Goal: Information Seeking & Learning: Learn about a topic

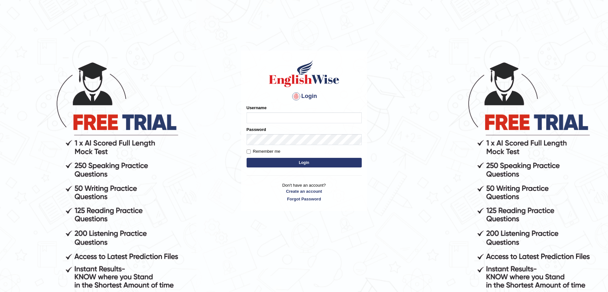
click at [269, 118] on input "Username" at bounding box center [303, 117] width 115 height 11
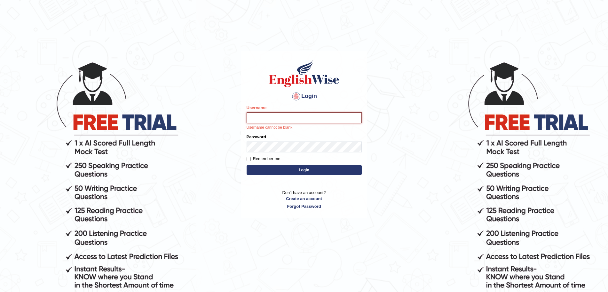
type input "surajshrestha100"
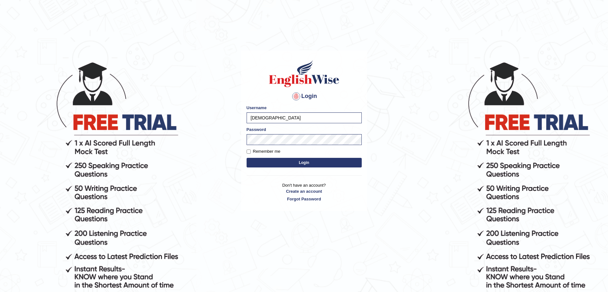
click at [296, 162] on button "Login" at bounding box center [303, 163] width 115 height 10
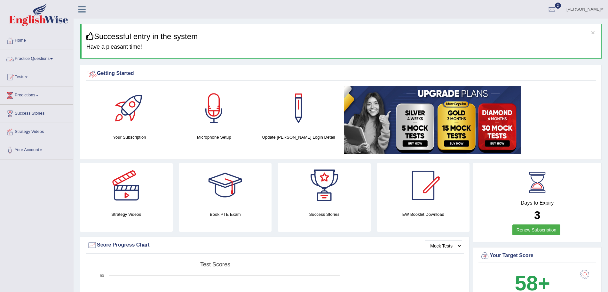
click at [48, 59] on link "Practice Questions" at bounding box center [36, 58] width 73 height 16
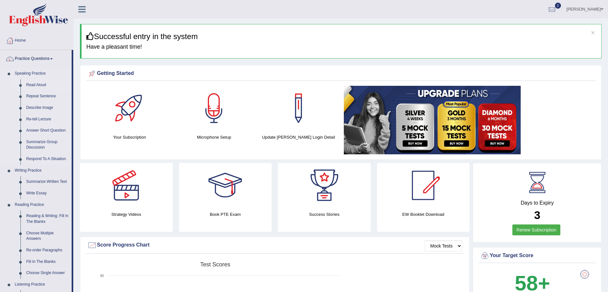
click at [35, 83] on link "Read Aloud" at bounding box center [47, 85] width 48 height 12
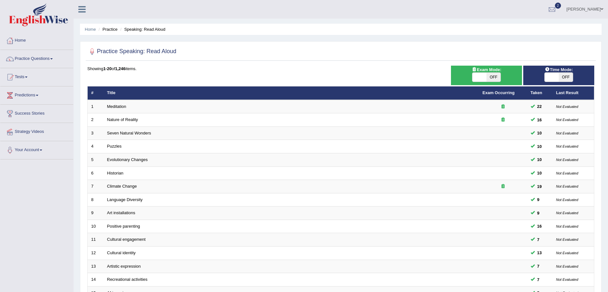
click at [487, 78] on span "OFF" at bounding box center [493, 77] width 14 height 9
checkbox input "true"
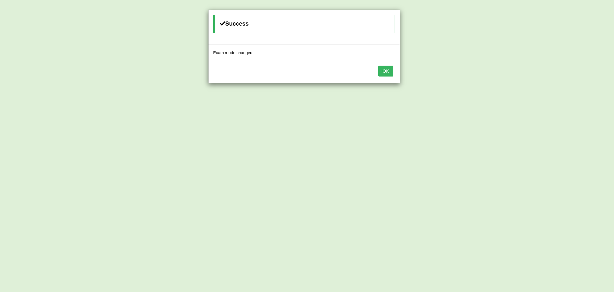
click at [378, 66] on button "OK" at bounding box center [385, 71] width 15 height 11
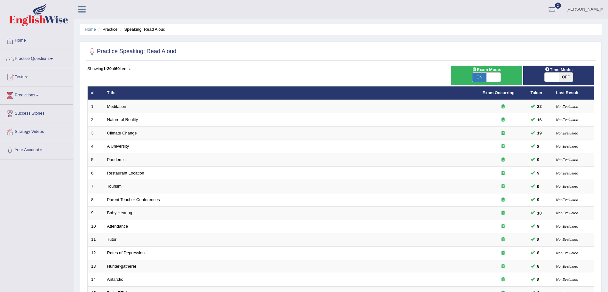
scroll to position [132, 0]
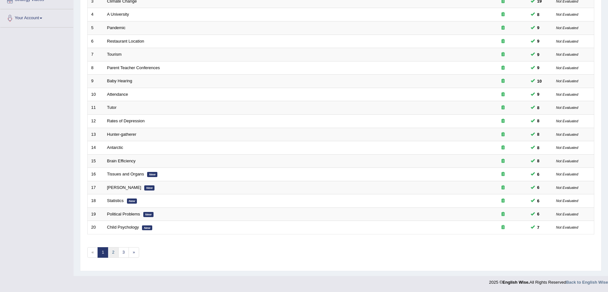
click at [111, 247] on link "2" at bounding box center [113, 252] width 11 height 11
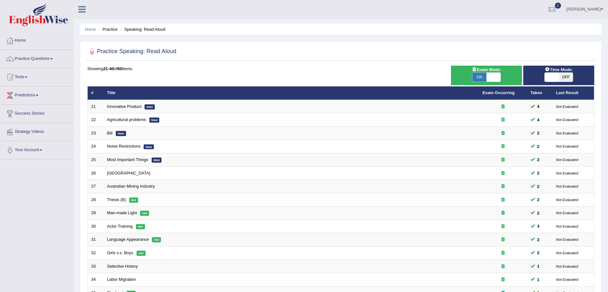
scroll to position [132, 0]
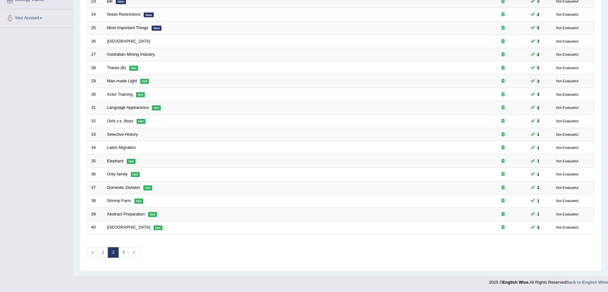
drag, startPoint x: 613, startPoint y: 142, endPoint x: 613, endPoint y: 290, distance: 148.7
click at [607, 160] on html "Toggle navigation Home Practice Questions Speaking Practice Read Aloud Repeat S…" at bounding box center [304, 14] width 608 height 292
click at [122, 250] on link "3" at bounding box center [123, 252] width 11 height 11
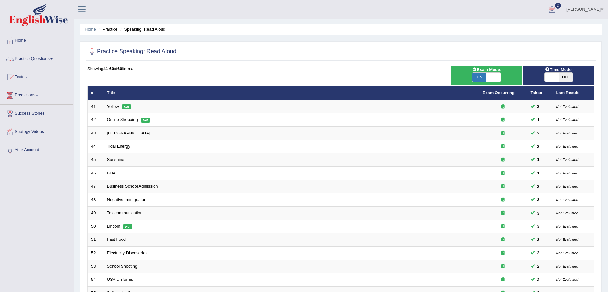
click at [35, 58] on link "Practice Questions" at bounding box center [36, 58] width 73 height 16
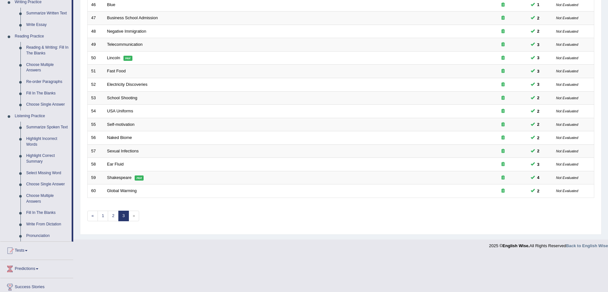
scroll to position [169, 0]
click at [51, 124] on link "Summarize Spoken Text" at bounding box center [47, 126] width 48 height 12
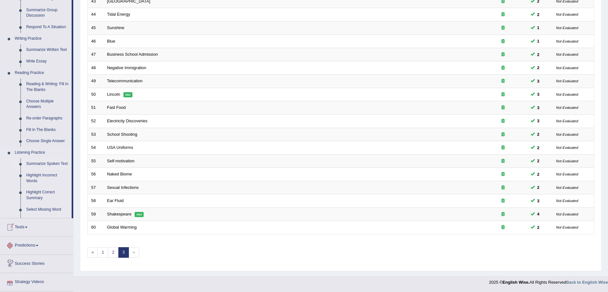
scroll to position [173, 0]
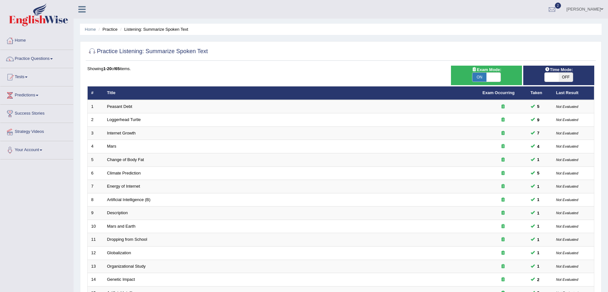
scroll to position [132, 0]
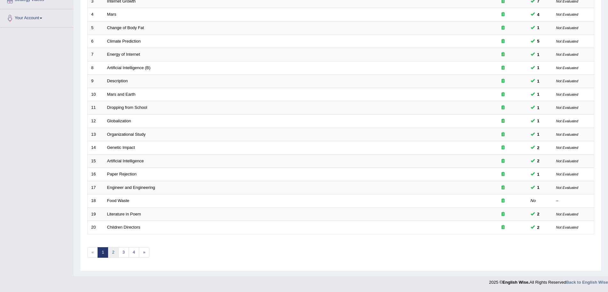
click at [109, 254] on link "2" at bounding box center [113, 252] width 11 height 11
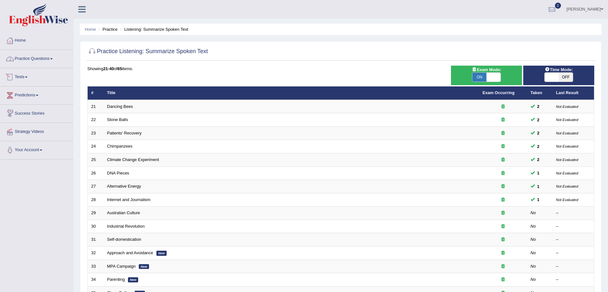
click at [42, 58] on link "Practice Questions" at bounding box center [36, 58] width 73 height 16
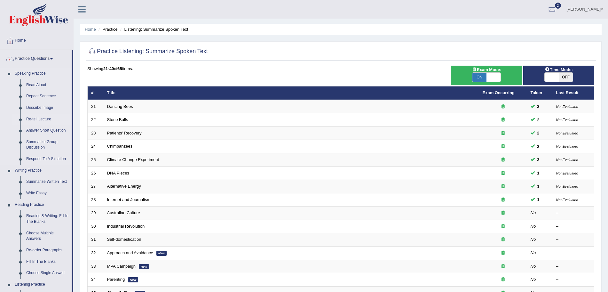
click at [34, 117] on link "Re-tell Lecture" at bounding box center [47, 119] width 48 height 12
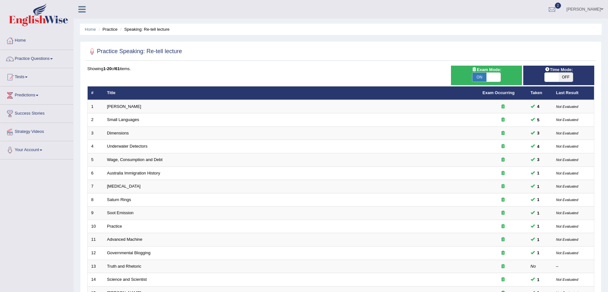
scroll to position [132, 0]
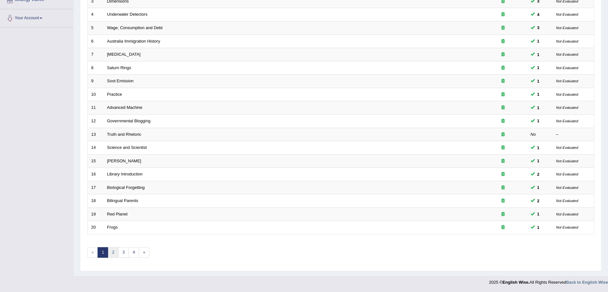
click at [112, 254] on link "2" at bounding box center [113, 252] width 11 height 11
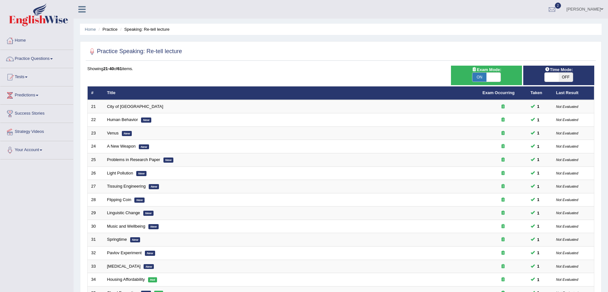
scroll to position [132, 0]
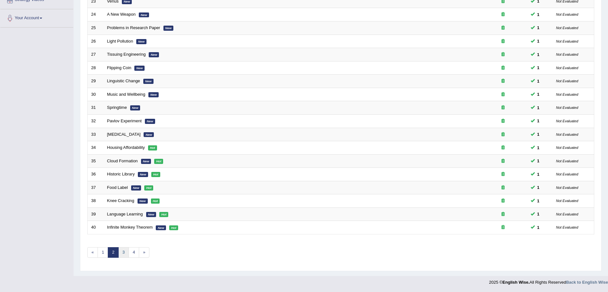
click at [124, 250] on link "3" at bounding box center [123, 252] width 11 height 11
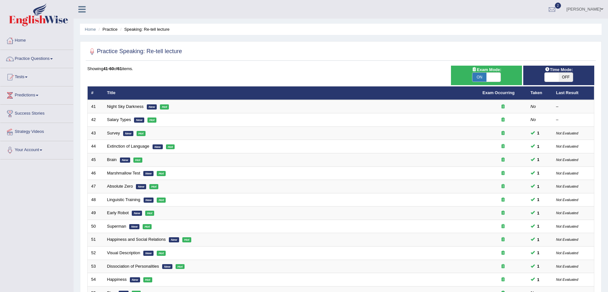
scroll to position [132, 0]
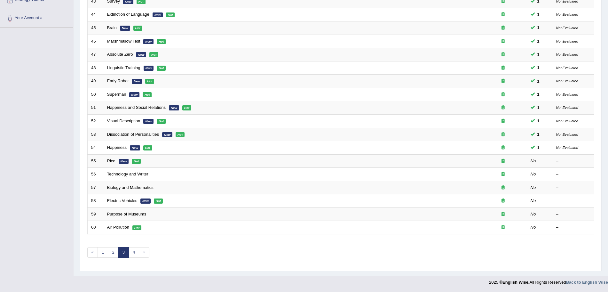
drag, startPoint x: 613, startPoint y: 113, endPoint x: 611, endPoint y: 215, distance: 101.4
click at [607, 160] on html "Toggle navigation Home Practice Questions Speaking Practice Read Aloud Repeat S…" at bounding box center [304, 14] width 608 height 292
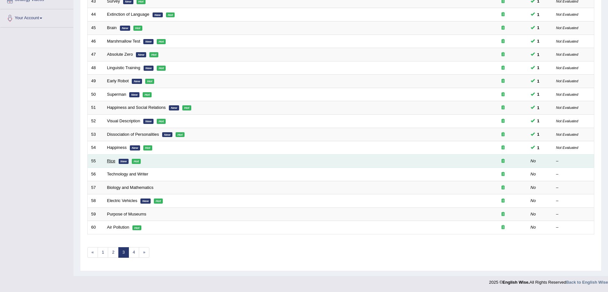
click at [110, 159] on link "Rice" at bounding box center [111, 160] width 8 height 5
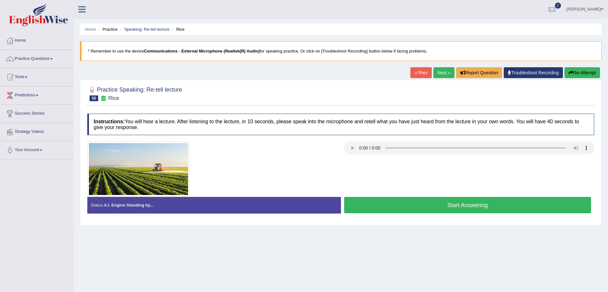
click at [457, 205] on button "Start Answering" at bounding box center [467, 205] width 247 height 16
click at [392, 209] on button "Start Answering" at bounding box center [467, 205] width 247 height 16
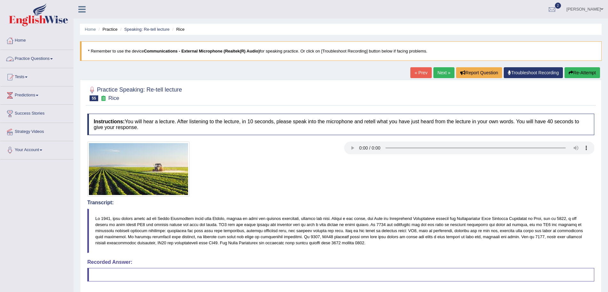
click at [51, 59] on link "Practice Questions" at bounding box center [36, 58] width 73 height 16
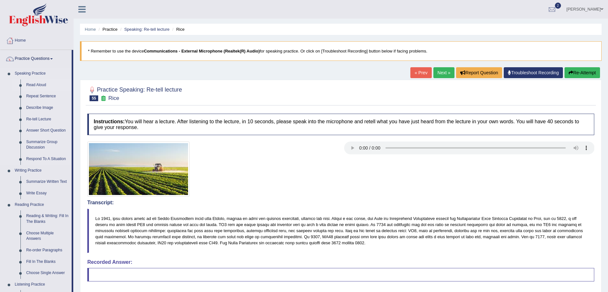
click at [42, 85] on link "Read Aloud" at bounding box center [47, 85] width 48 height 12
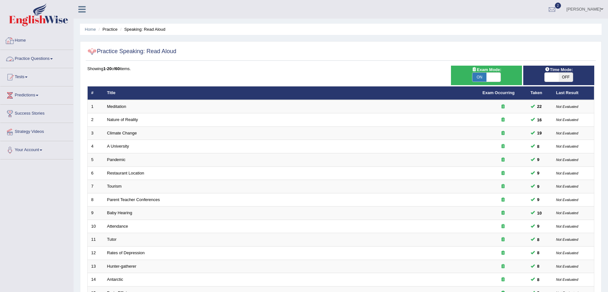
click at [26, 39] on link "Home" at bounding box center [36, 40] width 73 height 16
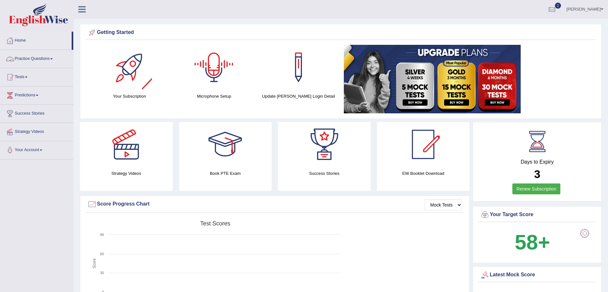
click at [42, 58] on link "Practice Questions" at bounding box center [36, 58] width 73 height 16
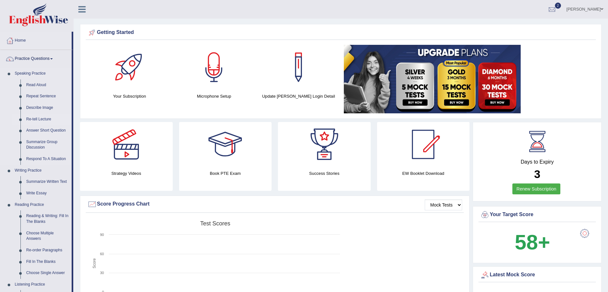
click at [44, 119] on link "Re-tell Lecture" at bounding box center [47, 119] width 48 height 12
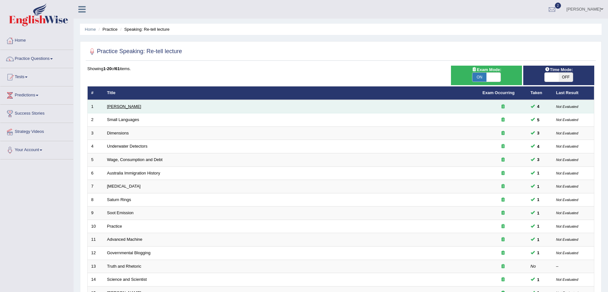
click at [115, 108] on link "[PERSON_NAME]" at bounding box center [124, 106] width 34 height 5
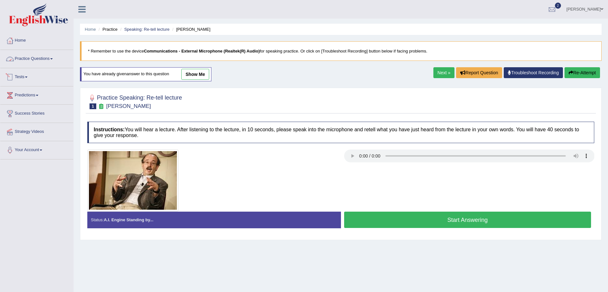
click at [50, 60] on link "Practice Questions" at bounding box center [36, 58] width 73 height 16
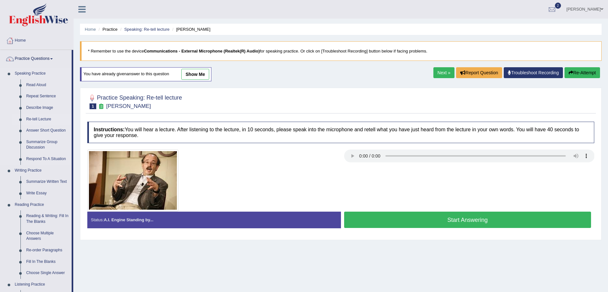
click at [35, 118] on link "Re-tell Lecture" at bounding box center [47, 119] width 48 height 12
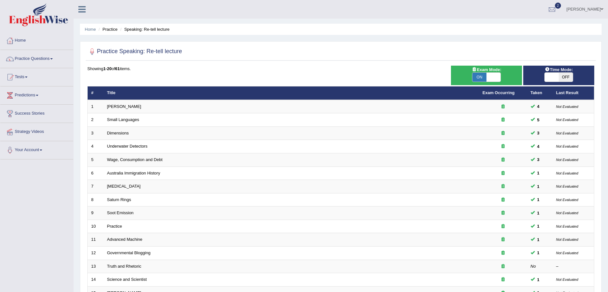
scroll to position [132, 0]
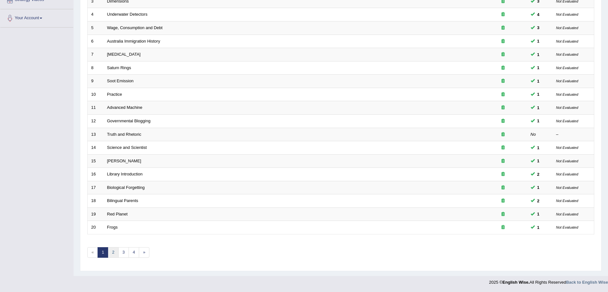
click at [113, 255] on link "2" at bounding box center [113, 252] width 11 height 11
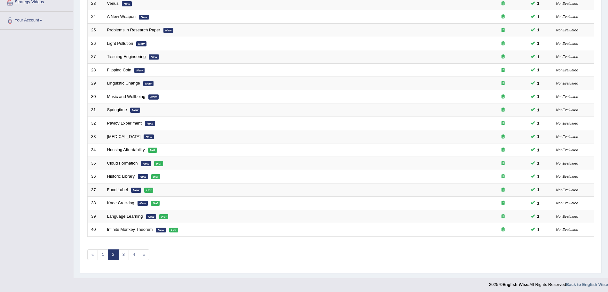
scroll to position [132, 0]
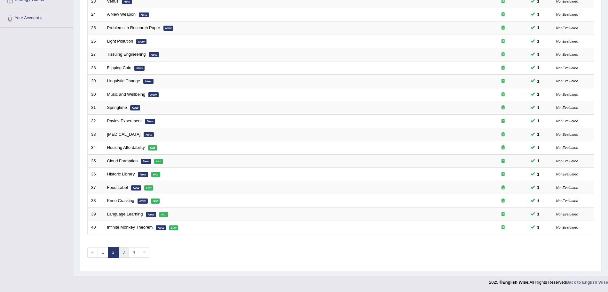
click at [125, 254] on link "3" at bounding box center [123, 252] width 11 height 11
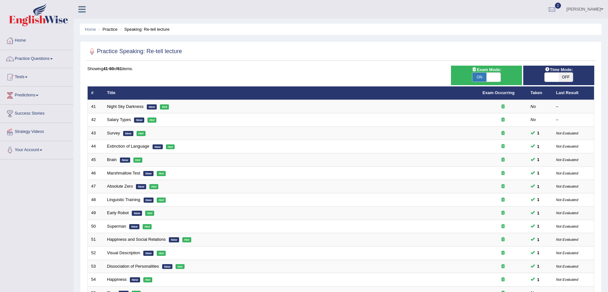
scroll to position [132, 0]
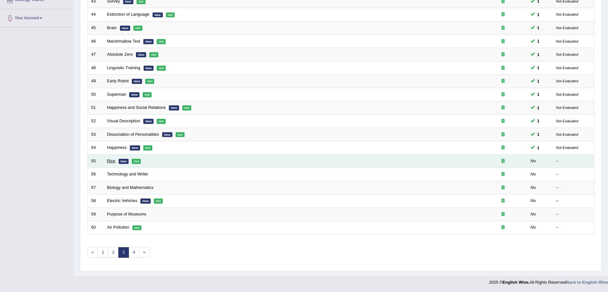
click at [110, 163] on link "Rice" at bounding box center [111, 160] width 8 height 5
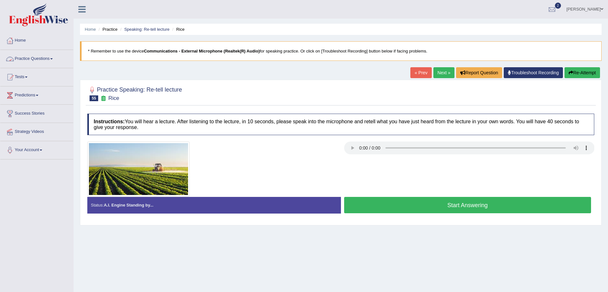
click at [49, 60] on link "Practice Questions" at bounding box center [36, 58] width 73 height 16
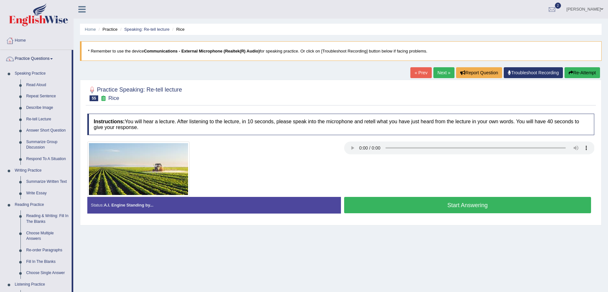
click at [522, 71] on link "Troubleshoot Recording" at bounding box center [532, 72] width 59 height 11
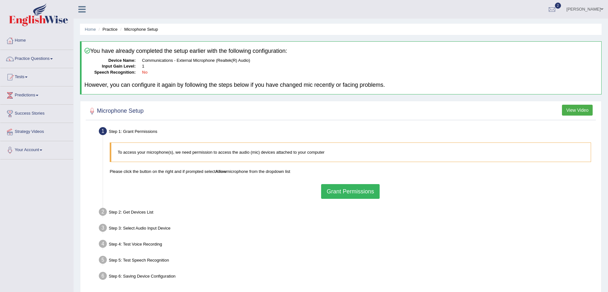
click at [343, 191] on button "Grant Permissions" at bounding box center [350, 191] width 58 height 15
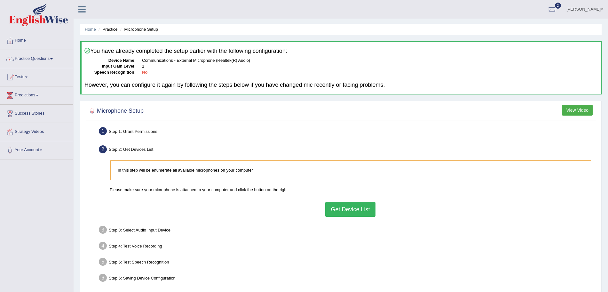
click at [346, 208] on button "Get Device List" at bounding box center [350, 209] width 50 height 15
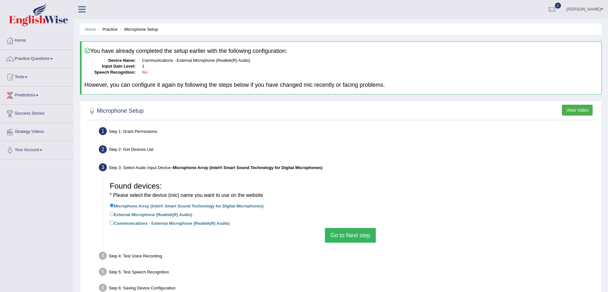
click at [113, 224] on label "Communications - External Microphone (Realtek(R) Audio)" at bounding box center [170, 222] width 120 height 7
click at [113, 224] on input "Communications - External Microphone (Realtek(R) Audio)" at bounding box center [112, 222] width 4 height 4
radio input "true"
click at [359, 233] on button "Go to Next step" at bounding box center [350, 235] width 51 height 15
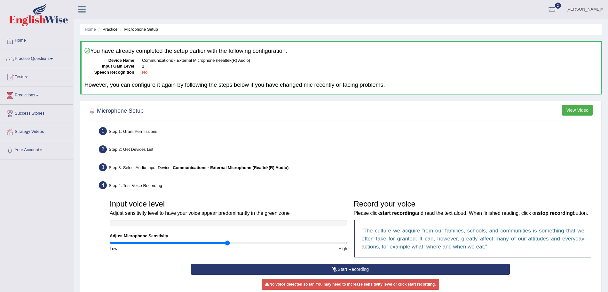
scroll to position [50, 0]
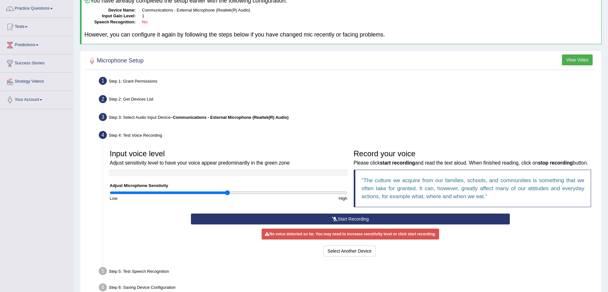
click at [350, 224] on button "Start Recording" at bounding box center [350, 218] width 319 height 11
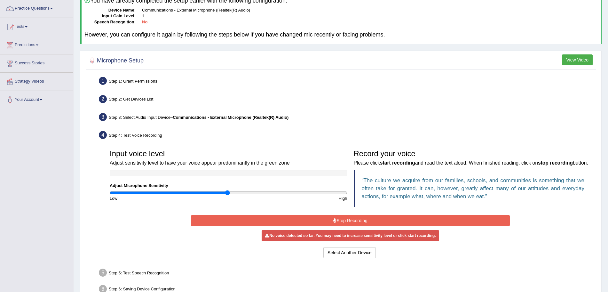
click at [350, 226] on button "Stop Recording" at bounding box center [350, 220] width 319 height 11
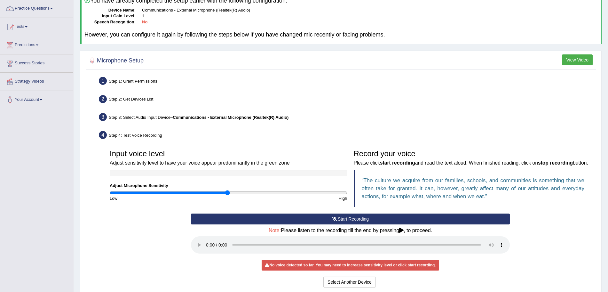
scroll to position [0, 0]
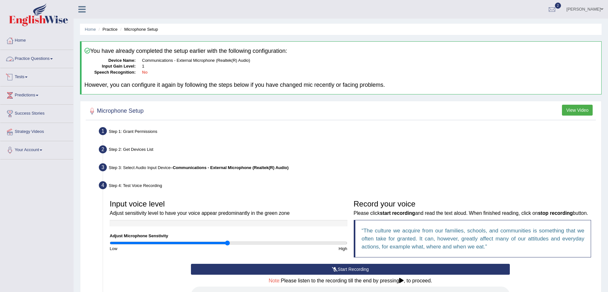
click at [38, 56] on link "Practice Questions" at bounding box center [36, 58] width 73 height 16
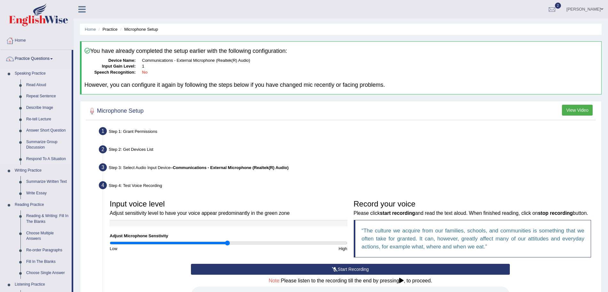
click at [41, 117] on link "Re-tell Lecture" at bounding box center [47, 119] width 48 height 12
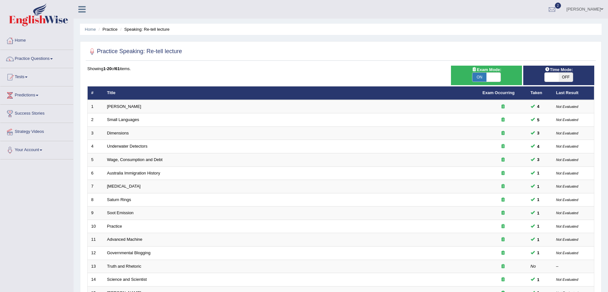
scroll to position [132, 0]
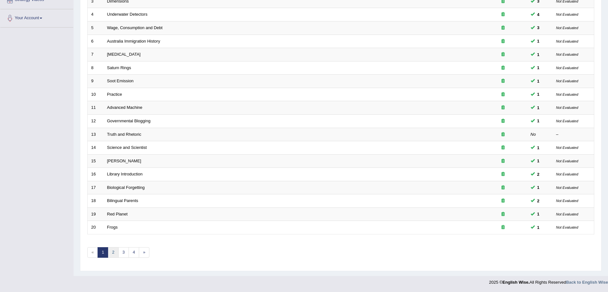
click at [113, 252] on link "2" at bounding box center [113, 252] width 11 height 11
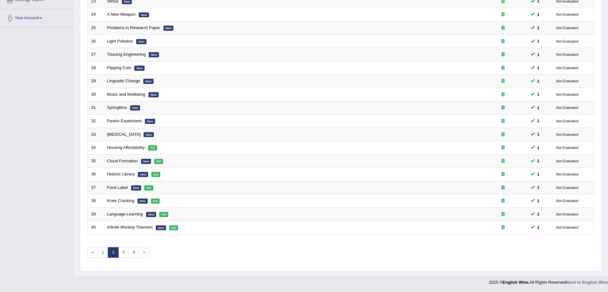
click at [607, 160] on html "Toggle navigation Home Practice Questions Speaking Practice Read Aloud Repeat S…" at bounding box center [304, 14] width 608 height 292
click at [125, 251] on link "3" at bounding box center [123, 252] width 11 height 11
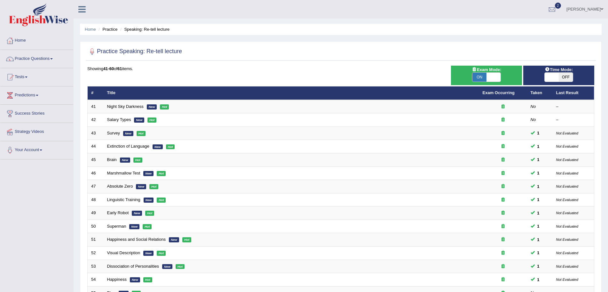
scroll to position [132, 0]
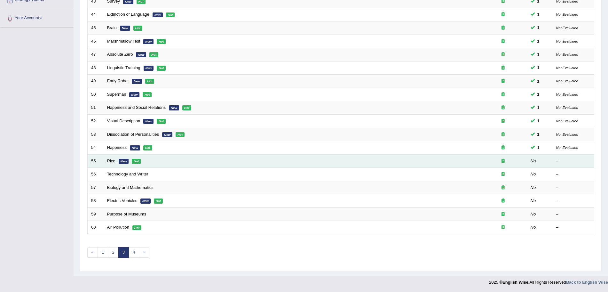
click at [109, 161] on link "Rice" at bounding box center [111, 160] width 8 height 5
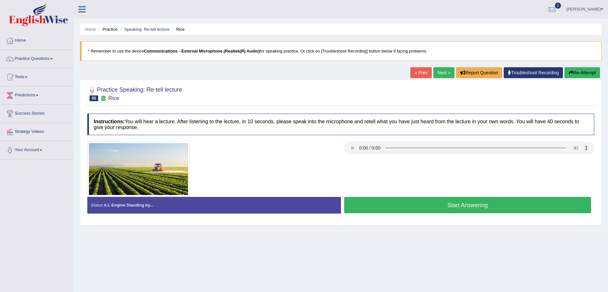
click at [439, 74] on link "Next »" at bounding box center [443, 72] width 21 height 11
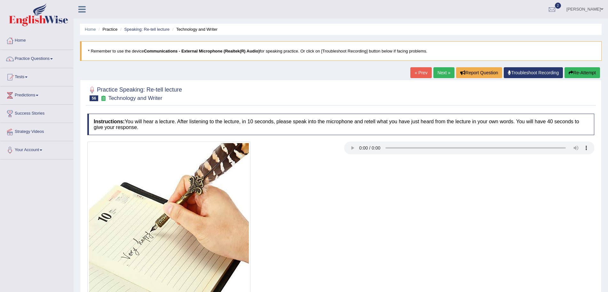
scroll to position [4, 0]
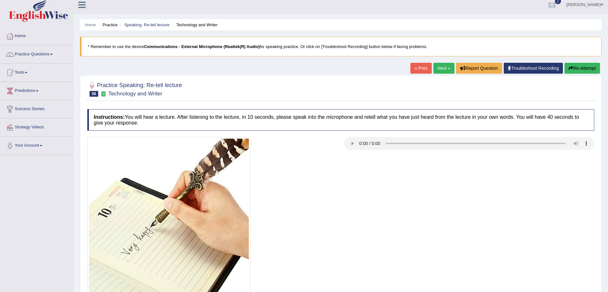
click at [441, 69] on link "Next »" at bounding box center [443, 68] width 21 height 11
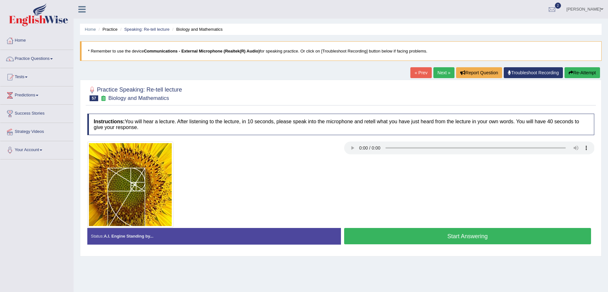
click at [439, 69] on link "Next »" at bounding box center [443, 72] width 21 height 11
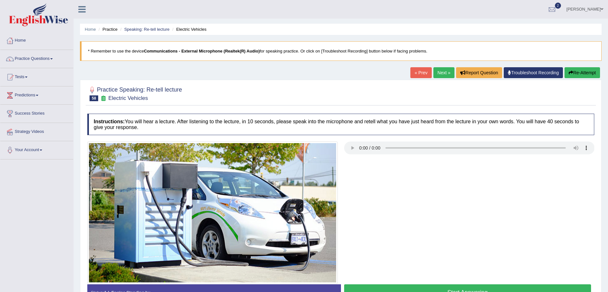
scroll to position [31, 0]
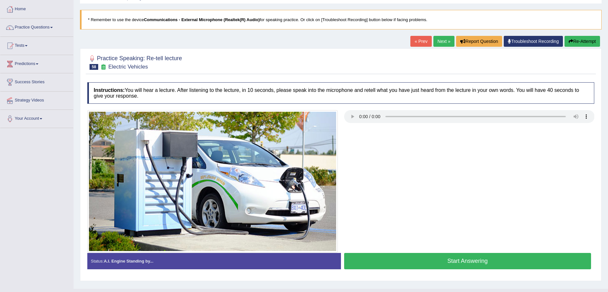
click at [436, 46] on link "Next »" at bounding box center [443, 41] width 21 height 11
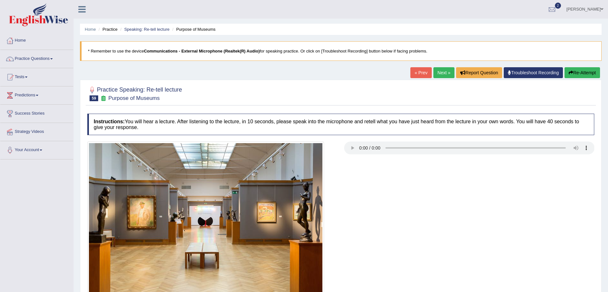
scroll to position [61, 0]
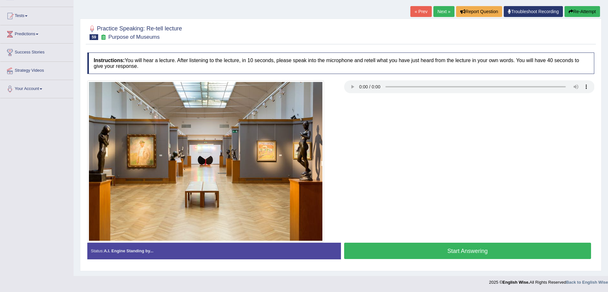
drag, startPoint x: 613, startPoint y: 59, endPoint x: 613, endPoint y: 109, distance: 50.5
click at [607, 109] on html "Toggle navigation Home Practice Questions Speaking Practice Read Aloud Repeat S…" at bounding box center [304, 85] width 608 height 292
click at [435, 12] on link "Next »" at bounding box center [443, 11] width 21 height 11
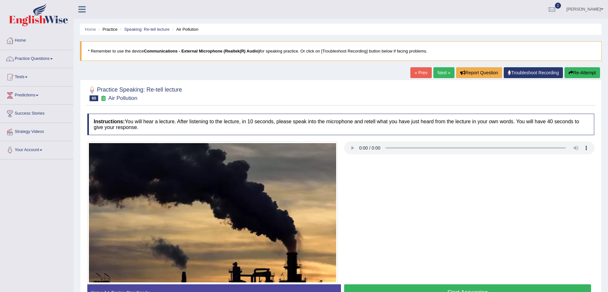
scroll to position [44, 0]
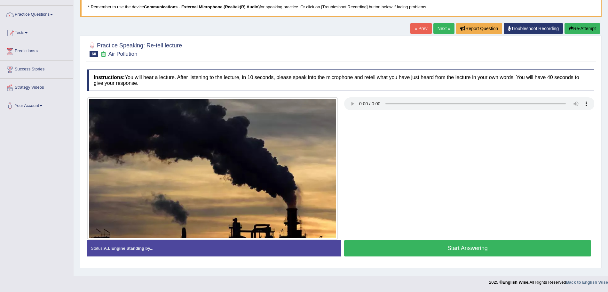
click at [448, 25] on link "Next »" at bounding box center [443, 28] width 21 height 11
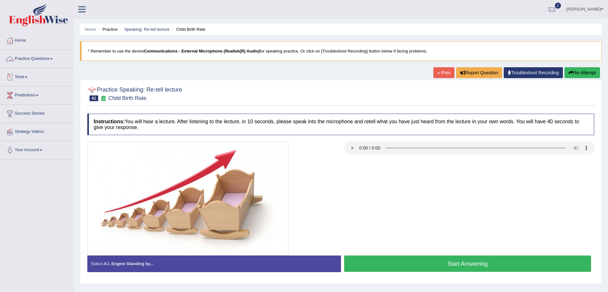
click at [33, 58] on link "Practice Questions" at bounding box center [36, 58] width 73 height 16
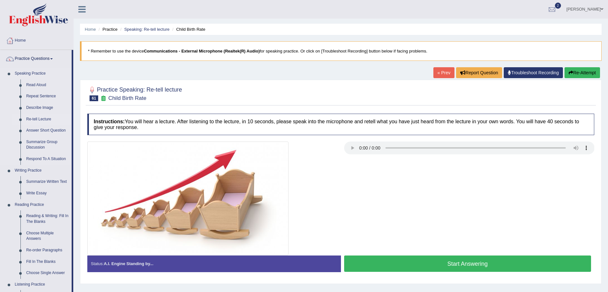
click at [40, 118] on link "Re-tell Lecture" at bounding box center [47, 119] width 48 height 12
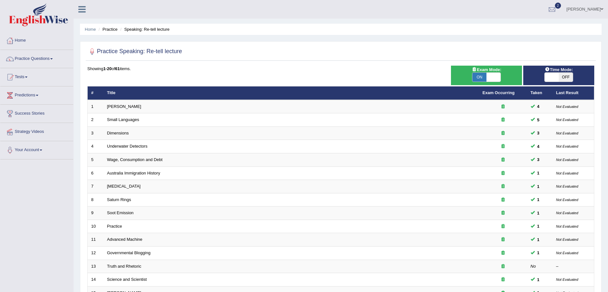
scroll to position [132, 0]
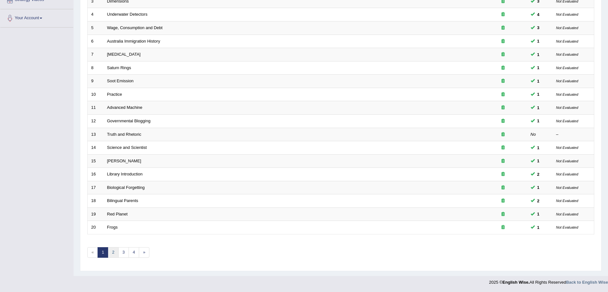
click at [113, 249] on link "2" at bounding box center [113, 252] width 11 height 11
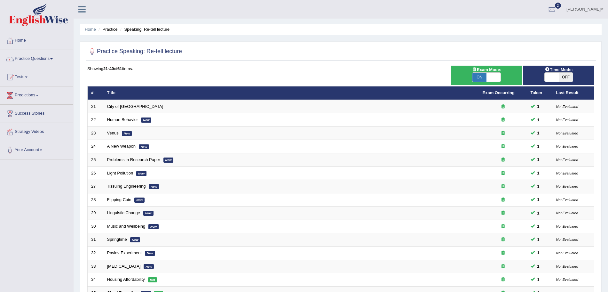
scroll to position [132, 0]
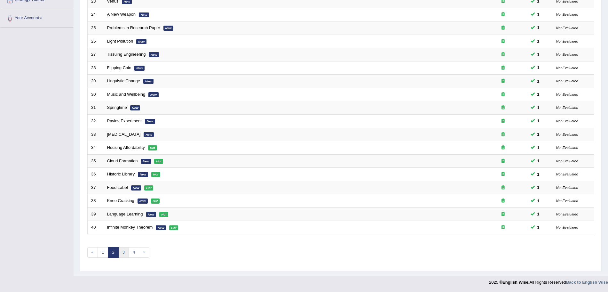
click at [123, 255] on link "3" at bounding box center [123, 252] width 11 height 11
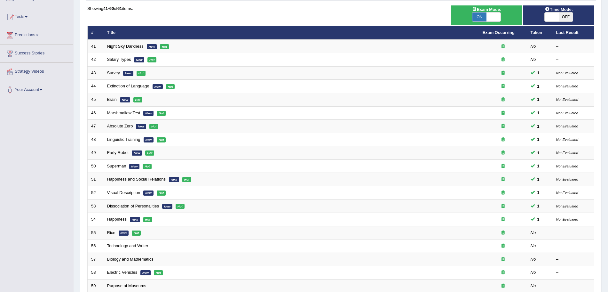
scroll to position [132, 0]
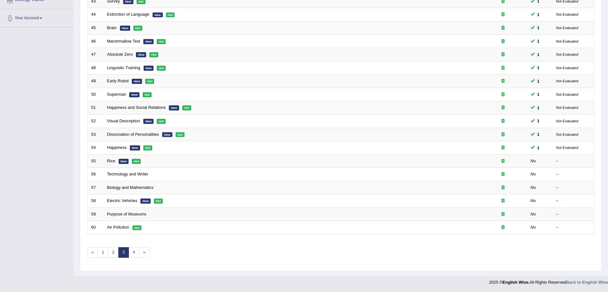
click at [607, 160] on html "Toggle navigation Home Practice Questions Speaking Practice Read Aloud Repeat S…" at bounding box center [304, 14] width 608 height 292
click at [132, 251] on link "4" at bounding box center [134, 252] width 11 height 11
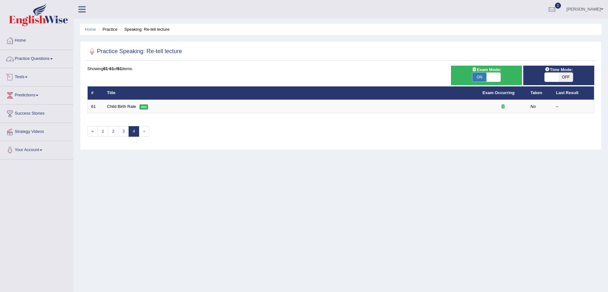
click at [35, 57] on link "Practice Questions" at bounding box center [36, 58] width 73 height 16
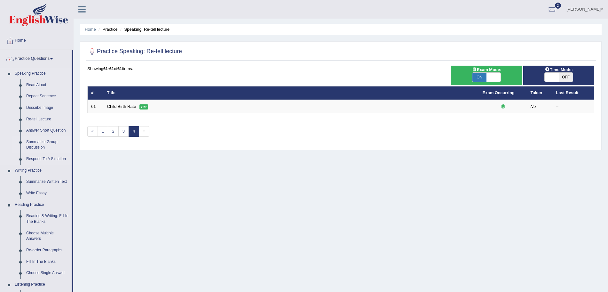
click at [40, 145] on link "Summarize Group Discussion" at bounding box center [47, 144] width 48 height 17
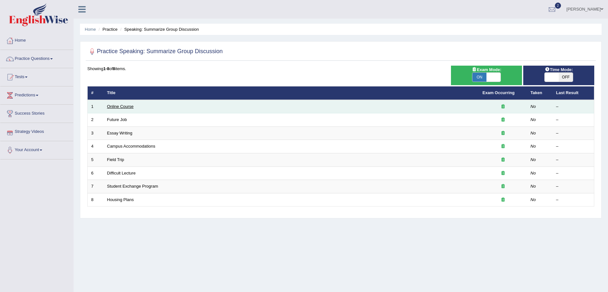
click at [118, 106] on link "Online Course" at bounding box center [120, 106] width 27 height 5
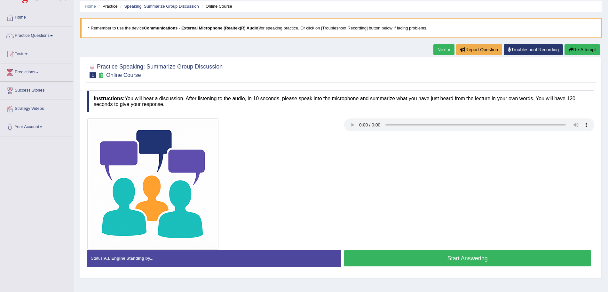
scroll to position [44, 0]
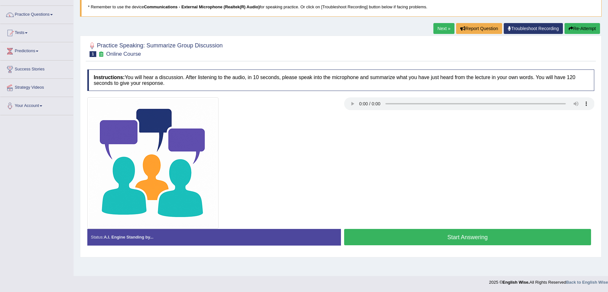
click at [441, 29] on link "Next »" at bounding box center [443, 28] width 21 height 11
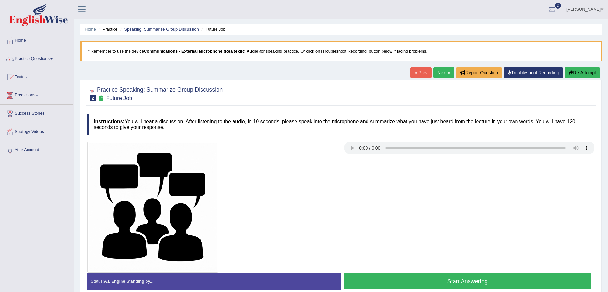
scroll to position [44, 0]
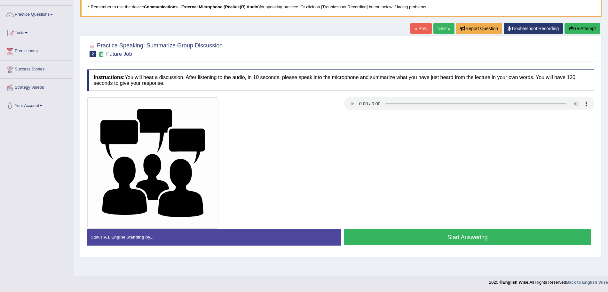
click at [437, 24] on link "Next »" at bounding box center [443, 28] width 21 height 11
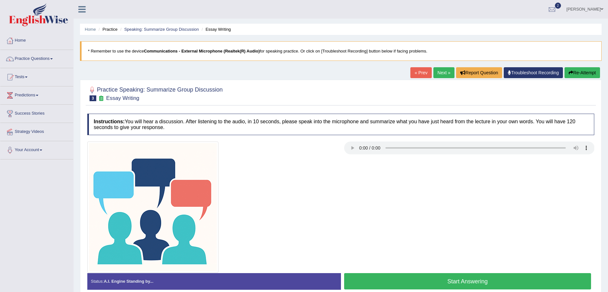
scroll to position [16, 0]
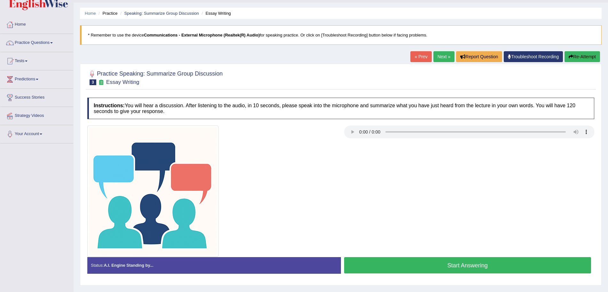
click at [443, 57] on link "Next »" at bounding box center [443, 56] width 21 height 11
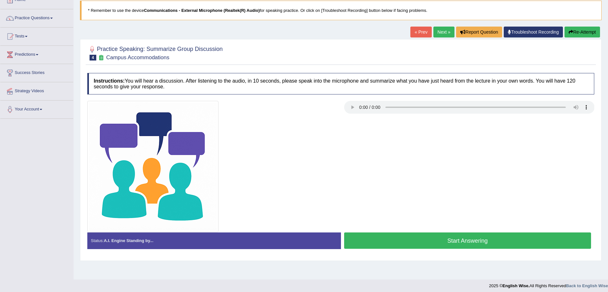
scroll to position [44, 0]
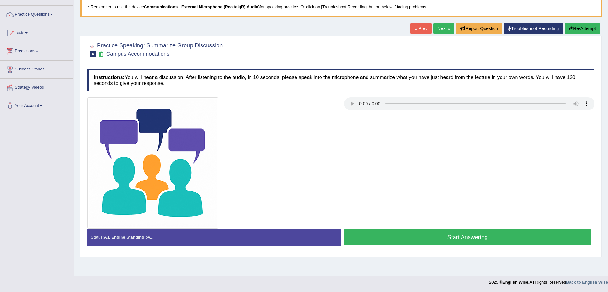
click at [480, 244] on button "Start Answering" at bounding box center [467, 237] width 247 height 16
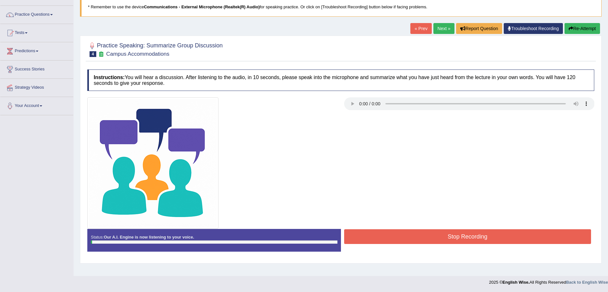
click at [442, 30] on link "Next »" at bounding box center [443, 28] width 21 height 11
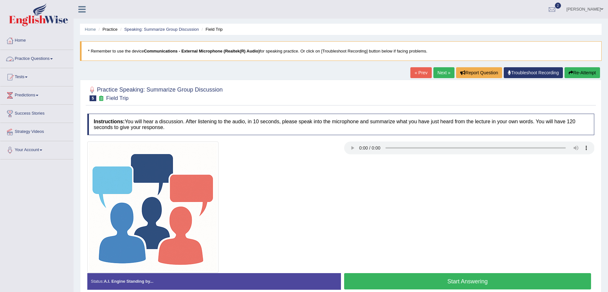
click at [31, 54] on link "Practice Questions" at bounding box center [36, 58] width 73 height 16
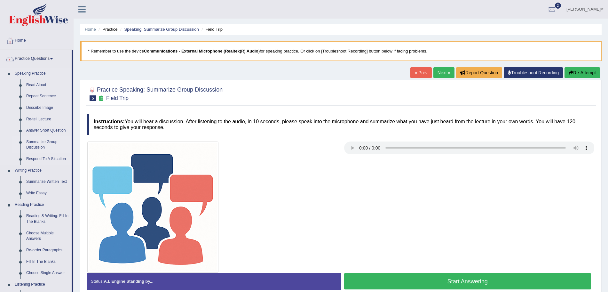
click at [34, 142] on link "Summarize Group Discussion" at bounding box center [47, 144] width 48 height 17
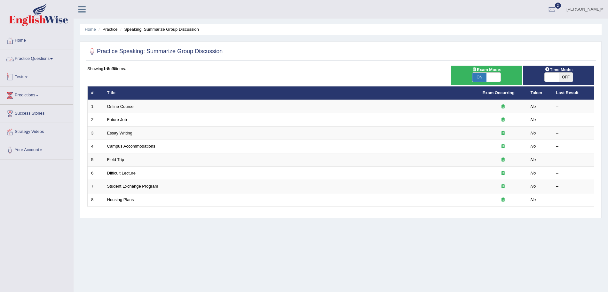
click at [39, 60] on link "Practice Questions" at bounding box center [36, 58] width 73 height 16
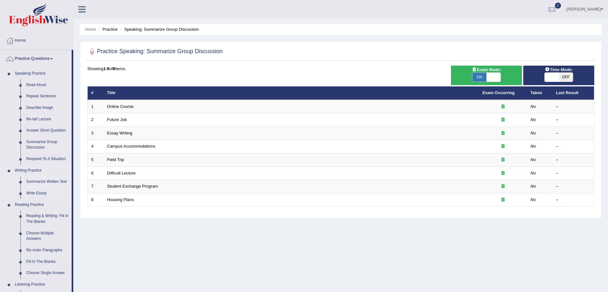
click at [48, 179] on link "Summarize Written Text" at bounding box center [47, 182] width 48 height 12
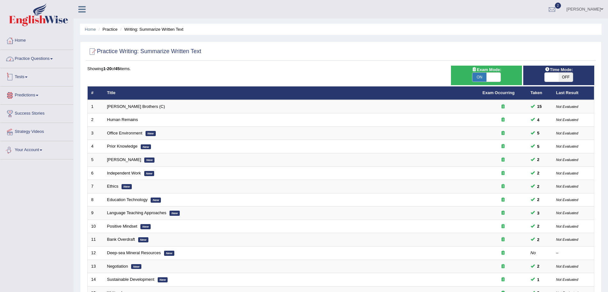
click at [47, 56] on link "Practice Questions" at bounding box center [36, 58] width 73 height 16
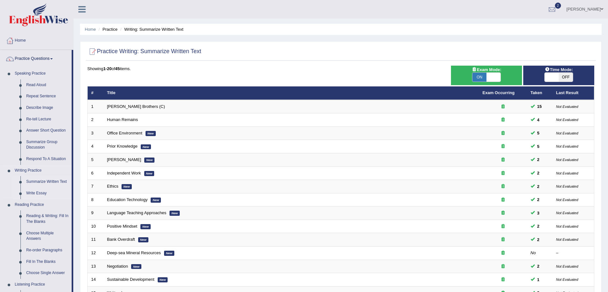
click at [36, 192] on link "Write Essay" at bounding box center [47, 193] width 48 height 12
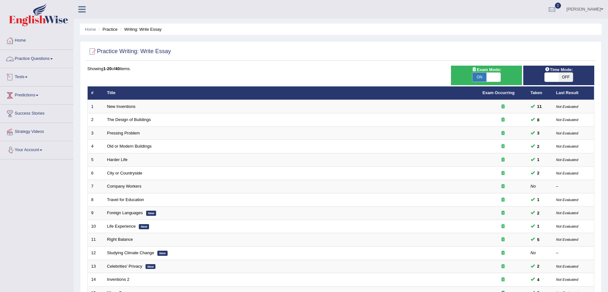
click at [33, 63] on link "Practice Questions" at bounding box center [36, 58] width 73 height 16
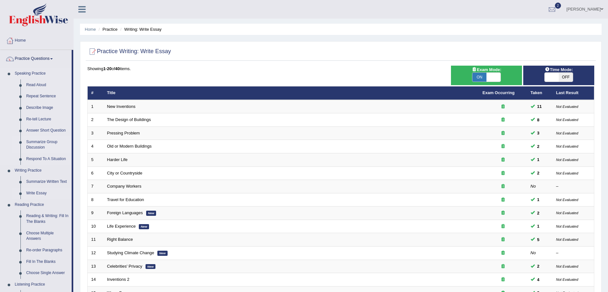
click at [45, 143] on link "Summarize Group Discussion" at bounding box center [47, 144] width 48 height 17
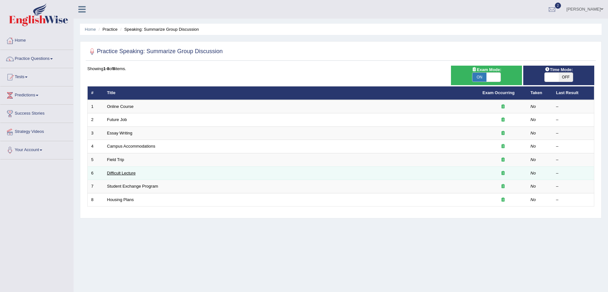
click at [118, 170] on link "Difficult Lecture" at bounding box center [121, 172] width 28 height 5
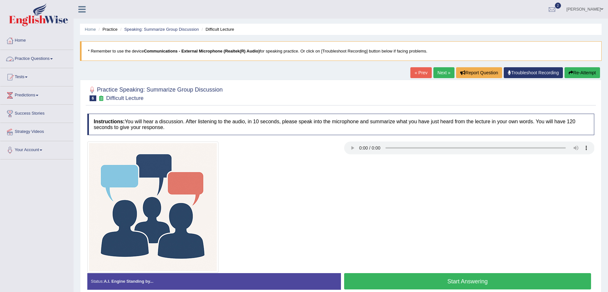
click at [54, 58] on link "Practice Questions" at bounding box center [36, 58] width 73 height 16
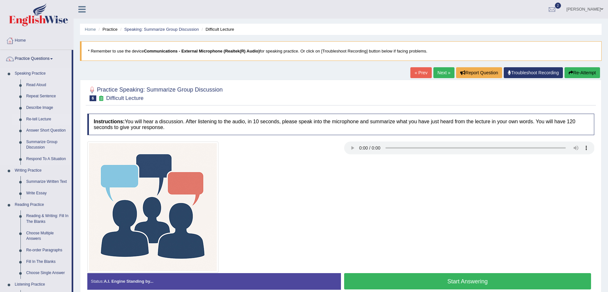
click at [39, 117] on link "Re-tell Lecture" at bounding box center [47, 119] width 48 height 12
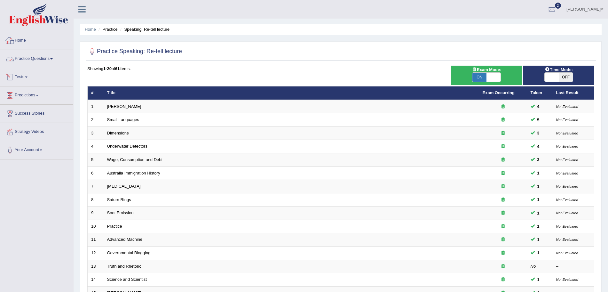
click at [44, 57] on link "Practice Questions" at bounding box center [36, 58] width 73 height 16
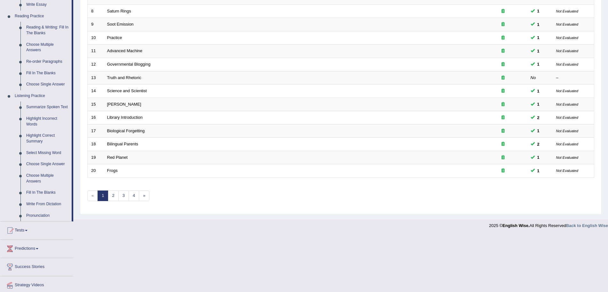
scroll to position [209, 0]
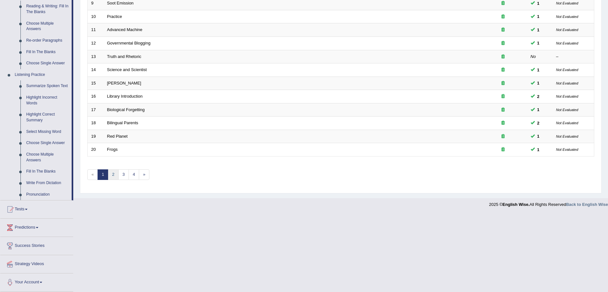
click at [115, 170] on link "2" at bounding box center [113, 174] width 11 height 11
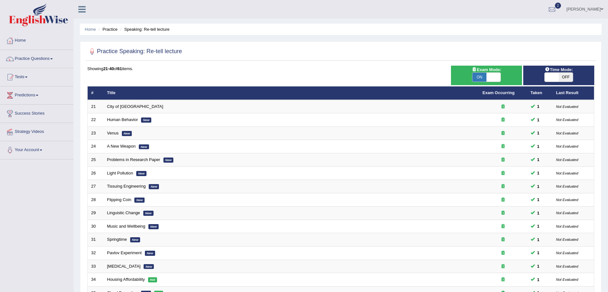
scroll to position [132, 0]
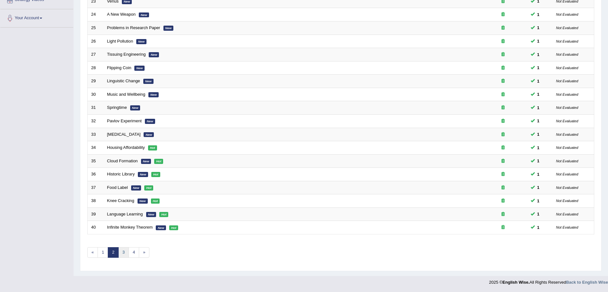
click at [125, 252] on link "3" at bounding box center [123, 252] width 11 height 11
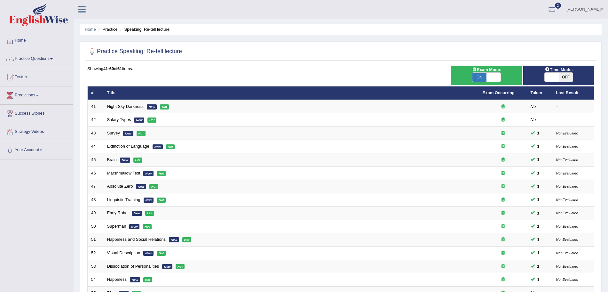
scroll to position [132, 0]
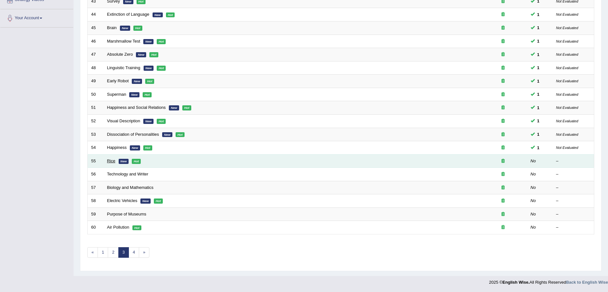
click at [110, 161] on link "Rice" at bounding box center [111, 160] width 8 height 5
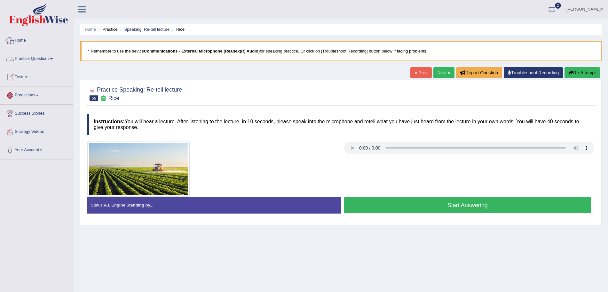
click at [42, 58] on link "Practice Questions" at bounding box center [36, 58] width 73 height 16
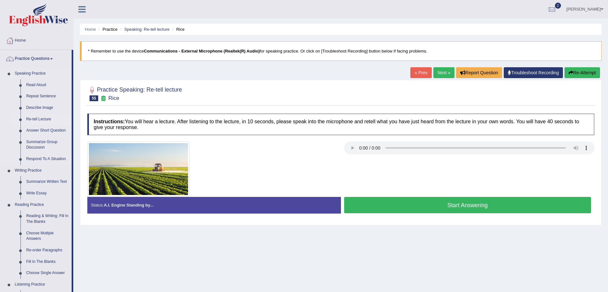
click at [43, 116] on link "Re-tell Lecture" at bounding box center [47, 119] width 48 height 12
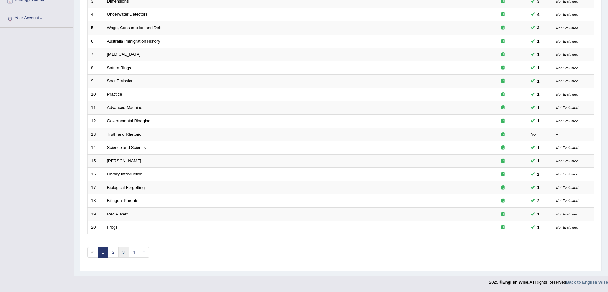
click at [122, 255] on link "3" at bounding box center [123, 252] width 11 height 11
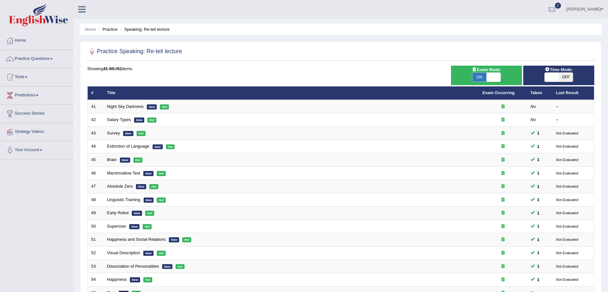
scroll to position [132, 0]
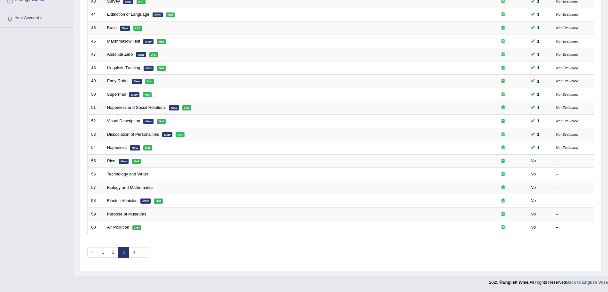
drag, startPoint x: 0, startPoint y: 0, endPoint x: 613, endPoint y: 247, distance: 661.2
click at [607, 160] on html "Toggle navigation Home Practice Questions Speaking Practice Read Aloud Repeat S…" at bounding box center [304, 14] width 608 height 292
click at [130, 250] on link "4" at bounding box center [134, 252] width 11 height 11
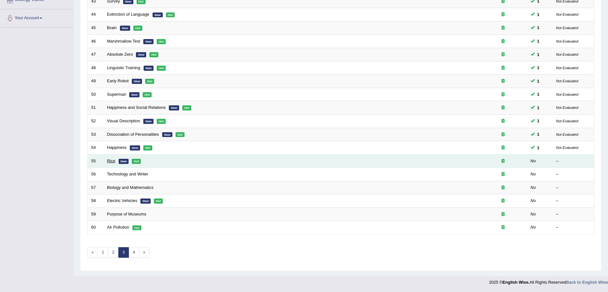
click at [108, 161] on link "Rice" at bounding box center [111, 160] width 8 height 5
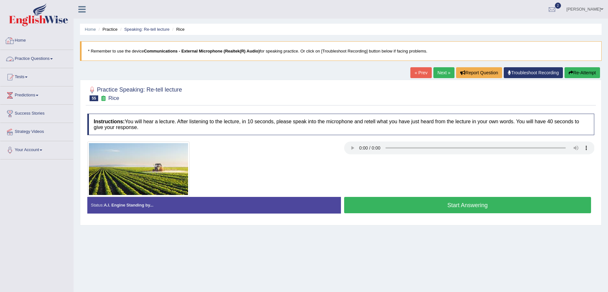
click at [40, 55] on link "Practice Questions" at bounding box center [36, 58] width 73 height 16
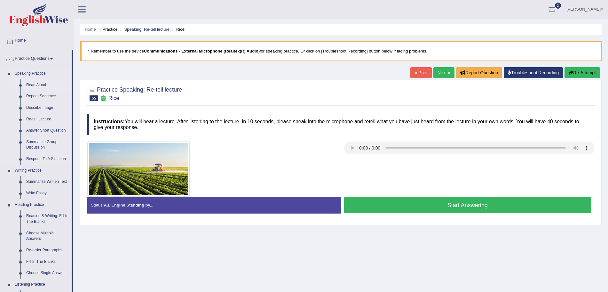
click at [40, 84] on link "Read Aloud" at bounding box center [47, 85] width 48 height 12
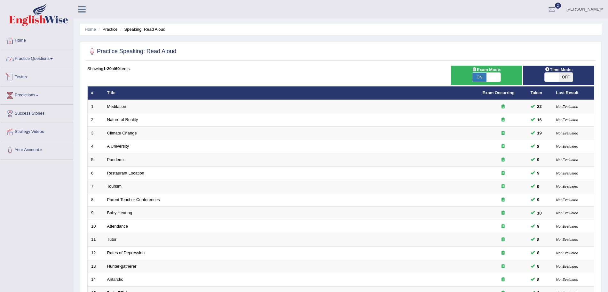
click at [37, 56] on link "Practice Questions" at bounding box center [36, 58] width 73 height 16
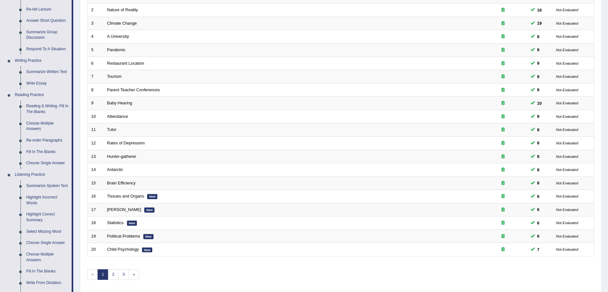
scroll to position [111, 0]
click at [41, 106] on link "Reading & Writing: Fill In The Blanks" at bounding box center [47, 107] width 48 height 17
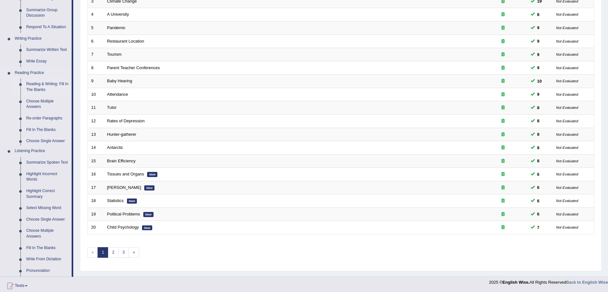
scroll to position [202, 0]
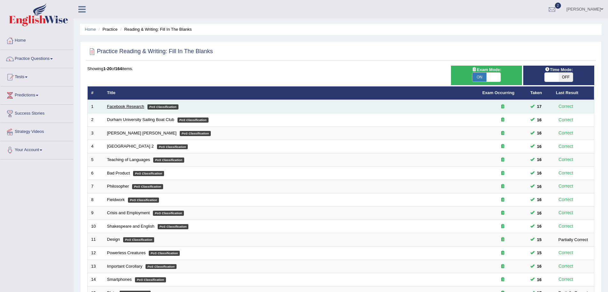
click at [128, 106] on link "Facebook Research" at bounding box center [125, 106] width 37 height 5
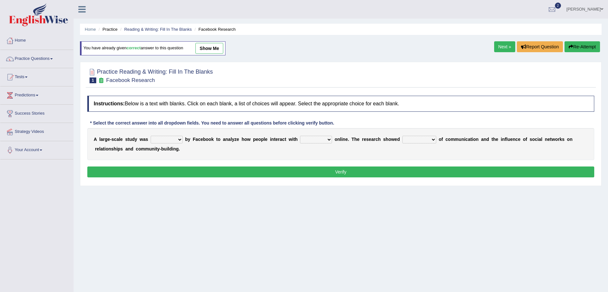
click at [164, 141] on select "surveyed had asked made" at bounding box center [167, 140] width 32 height 8
select select "made"
click at [151, 136] on select "surveyed had asked made" at bounding box center [167, 140] width 32 height 8
click at [313, 142] on select "together all each other another" at bounding box center [316, 140] width 32 height 8
select select "each other"
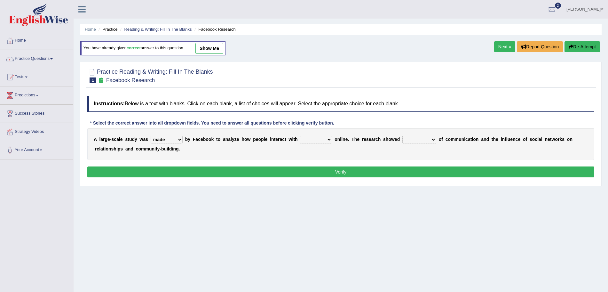
click at [300, 136] on select "together all each other another" at bounding box center [316, 140] width 32 height 8
click at [419, 138] on select "advantages standards fellowships patterns" at bounding box center [419, 140] width 34 height 8
select select "patterns"
click at [403, 136] on select "advantages standards fellowships patterns" at bounding box center [419, 140] width 34 height 8
click at [361, 176] on button "Verify" at bounding box center [340, 171] width 507 height 11
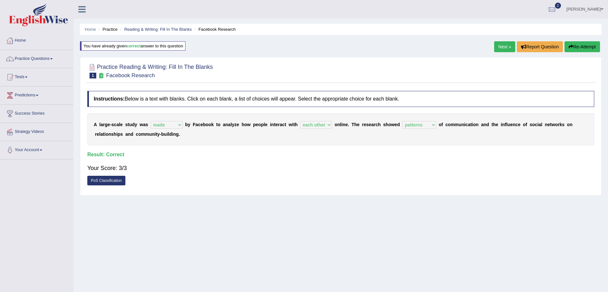
click at [500, 48] on link "Next »" at bounding box center [504, 46] width 21 height 11
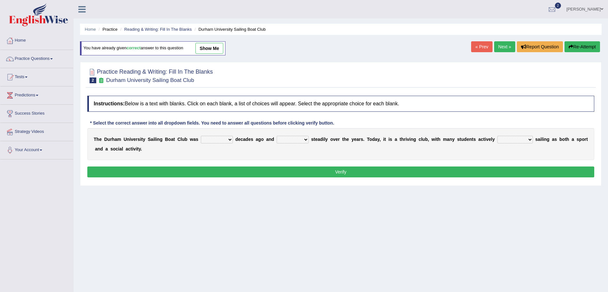
click at [213, 134] on div "T h e D u r h a m U n i v e r s i t y S a i l i n g B o a t C l u b w a s found…" at bounding box center [340, 144] width 507 height 32
click at [214, 137] on select "found fund founded find" at bounding box center [217, 140] width 32 height 8
select select "founded"
click at [201, 136] on select "found fund founded find" at bounding box center [217, 140] width 32 height 8
click at [300, 140] on select "grow growing has grown grown" at bounding box center [293, 140] width 32 height 8
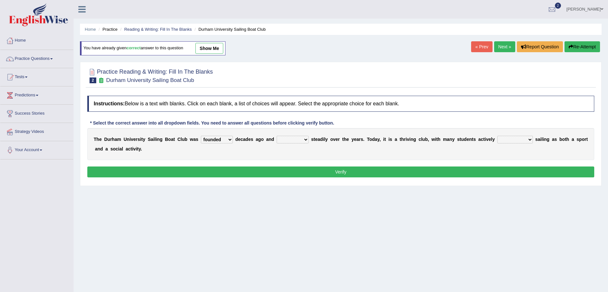
select select "grown"
click at [277, 136] on select "grow growing has grown grown" at bounding box center [293, 140] width 32 height 8
click at [516, 142] on select "enjoy enjoyed are enjoying enjoying" at bounding box center [514, 140] width 35 height 8
select select "enjoying"
click at [497, 136] on select "enjoy enjoyed are enjoying enjoying" at bounding box center [514, 140] width 35 height 8
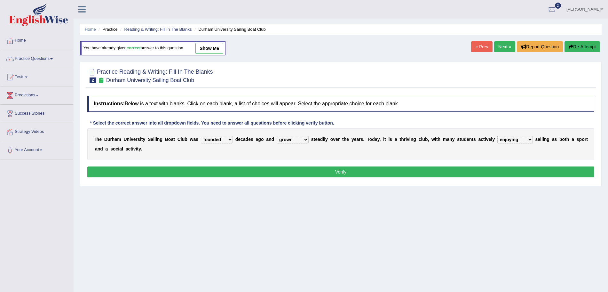
click at [464, 168] on button "Verify" at bounding box center [340, 171] width 507 height 11
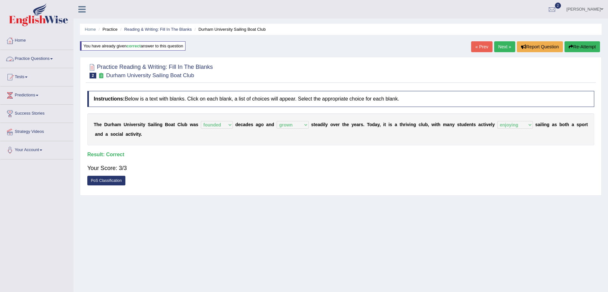
click at [42, 59] on link "Practice Questions" at bounding box center [36, 58] width 73 height 16
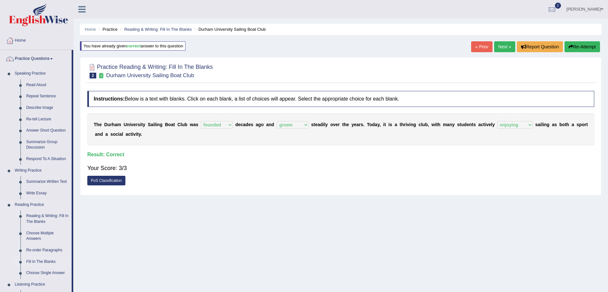
click at [42, 259] on link "Fill In The Blanks" at bounding box center [47, 262] width 48 height 12
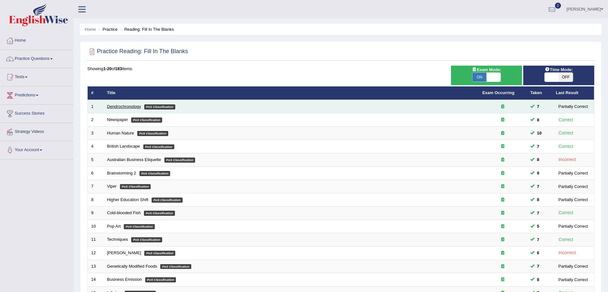
click at [117, 107] on link "Dendrochronology" at bounding box center [124, 106] width 34 height 5
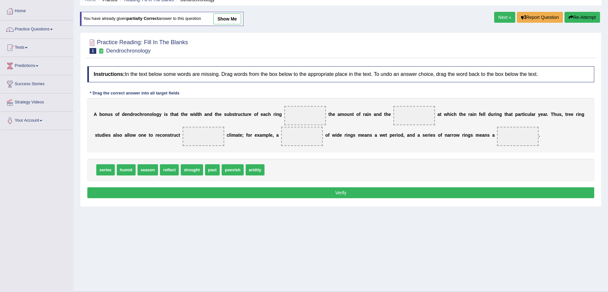
scroll to position [31, 0]
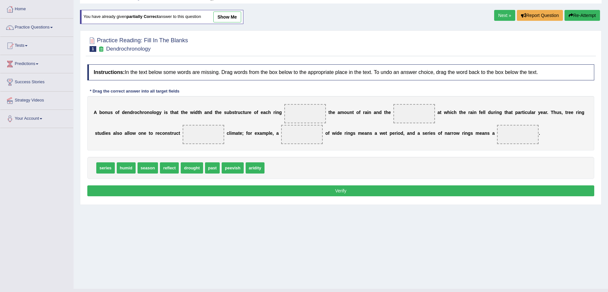
drag, startPoint x: 613, startPoint y: 131, endPoint x: 613, endPoint y: 163, distance: 32.3
click at [607, 163] on html "Toggle navigation Home Practice Questions Speaking Practice Read Aloud Repeat S…" at bounding box center [304, 115] width 608 height 292
drag, startPoint x: 171, startPoint y: 168, endPoint x: 307, endPoint y: 111, distance: 147.3
drag, startPoint x: 149, startPoint y: 168, endPoint x: 416, endPoint y: 120, distance: 271.6
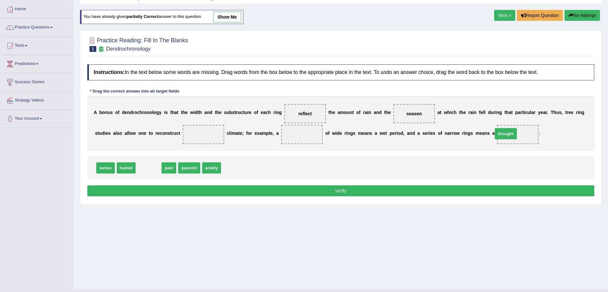
drag, startPoint x: 149, startPoint y: 168, endPoint x: 506, endPoint y: 133, distance: 358.4
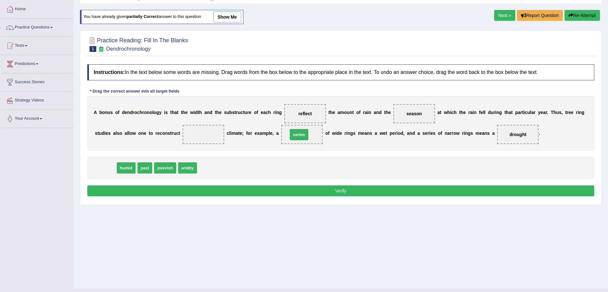
drag, startPoint x: 103, startPoint y: 169, endPoint x: 297, endPoint y: 136, distance: 197.2
drag, startPoint x: 103, startPoint y: 167, endPoint x: 198, endPoint y: 137, distance: 99.2
click at [215, 188] on button "Verify" at bounding box center [340, 190] width 507 height 11
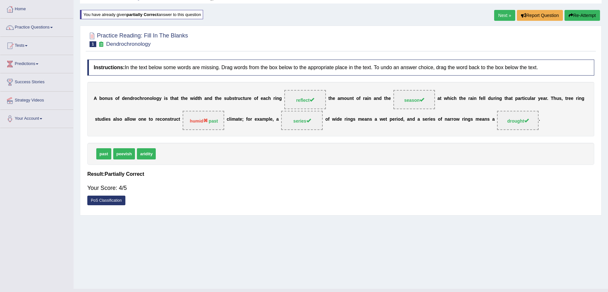
click at [504, 14] on link "Next »" at bounding box center [504, 15] width 21 height 11
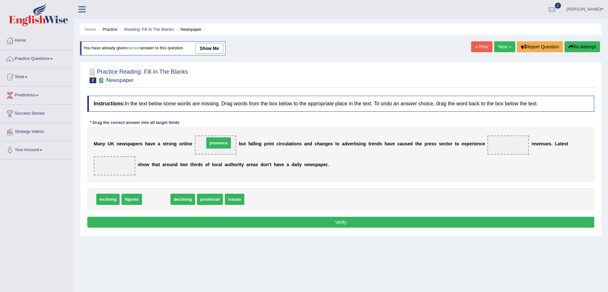
drag, startPoint x: 154, startPoint y: 200, endPoint x: 217, endPoint y: 144, distance: 83.8
drag, startPoint x: 106, startPoint y: 201, endPoint x: 111, endPoint y: 201, distance: 5.1
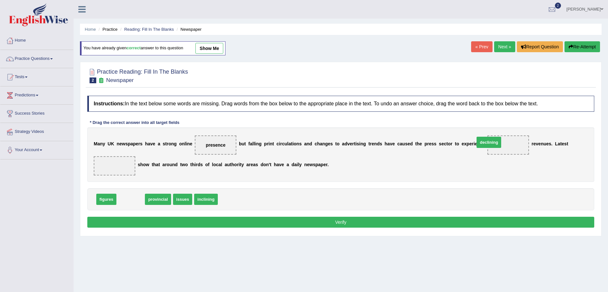
drag, startPoint x: 134, startPoint y: 199, endPoint x: 496, endPoint y: 144, distance: 366.2
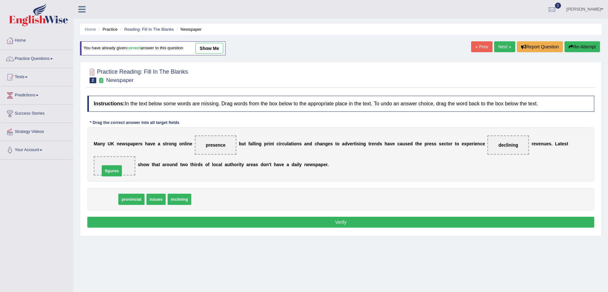
drag, startPoint x: 108, startPoint y: 200, endPoint x: 113, endPoint y: 169, distance: 31.2
click at [200, 219] on button "Verify" at bounding box center [340, 221] width 507 height 11
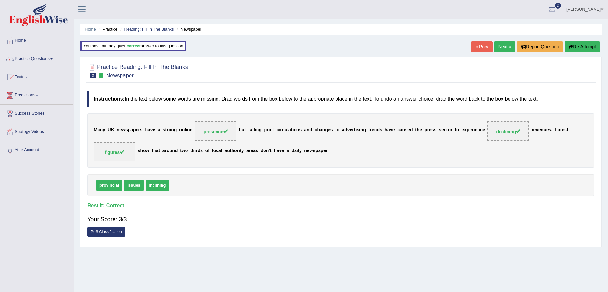
click at [499, 48] on link "Next »" at bounding box center [504, 46] width 21 height 11
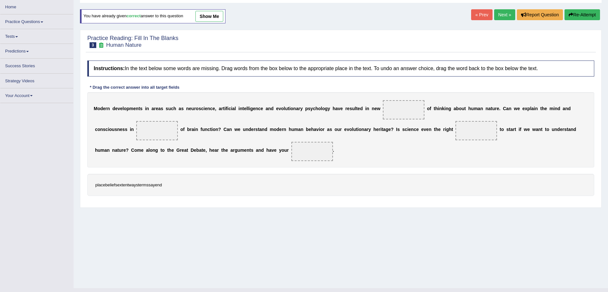
scroll to position [36, 0]
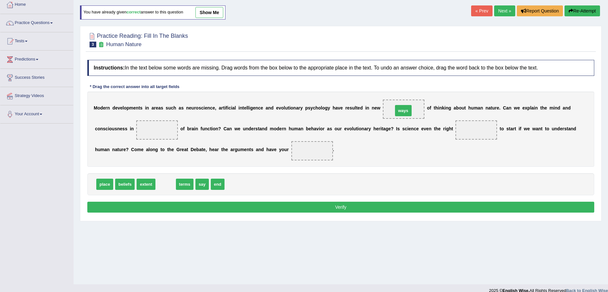
drag, startPoint x: 164, startPoint y: 185, endPoint x: 402, endPoint y: 112, distance: 248.6
drag, startPoint x: 169, startPoint y: 184, endPoint x: 156, endPoint y: 131, distance: 54.0
drag, startPoint x: 161, startPoint y: 185, endPoint x: 303, endPoint y: 156, distance: 144.9
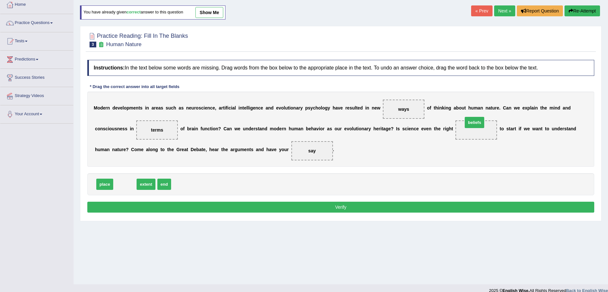
drag, startPoint x: 128, startPoint y: 181, endPoint x: 474, endPoint y: 130, distance: 349.7
click at [426, 211] on button "Verify" at bounding box center [340, 206] width 507 height 11
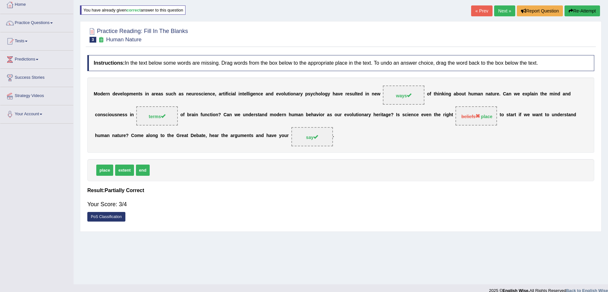
click at [501, 12] on link "Next »" at bounding box center [504, 10] width 21 height 11
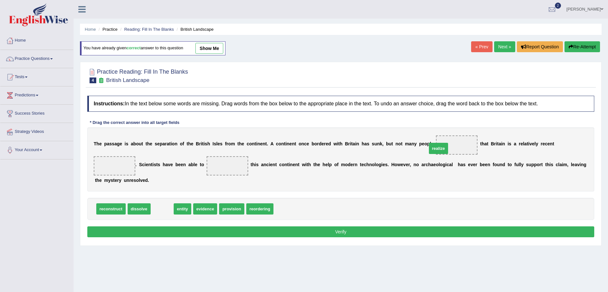
drag, startPoint x: 160, startPoint y: 208, endPoint x: 436, endPoint y: 148, distance: 282.7
drag, startPoint x: 162, startPoint y: 211, endPoint x: 119, endPoint y: 168, distance: 60.6
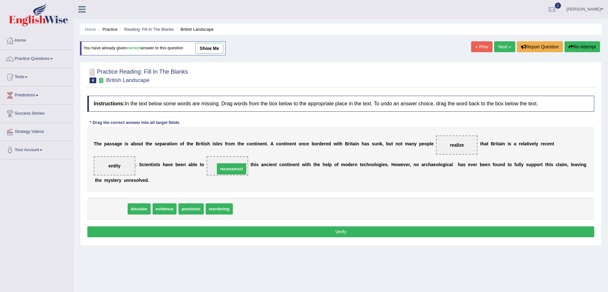
drag, startPoint x: 108, startPoint y: 209, endPoint x: 231, endPoint y: 169, distance: 129.4
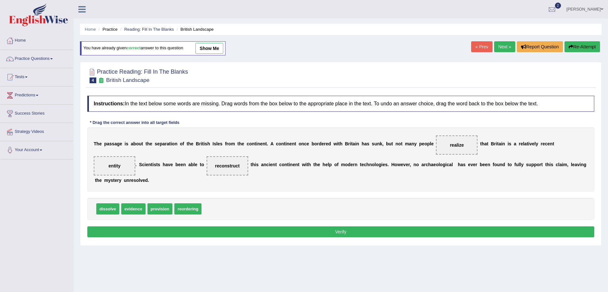
click at [219, 229] on button "Verify" at bounding box center [340, 231] width 507 height 11
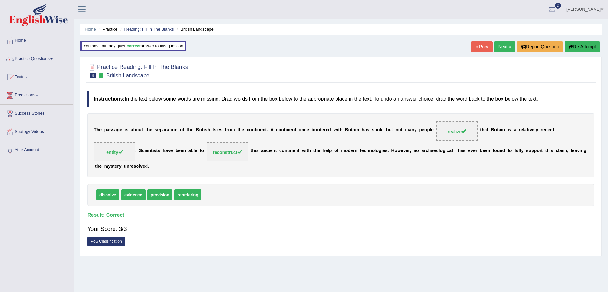
click at [498, 43] on link "Next »" at bounding box center [504, 46] width 21 height 11
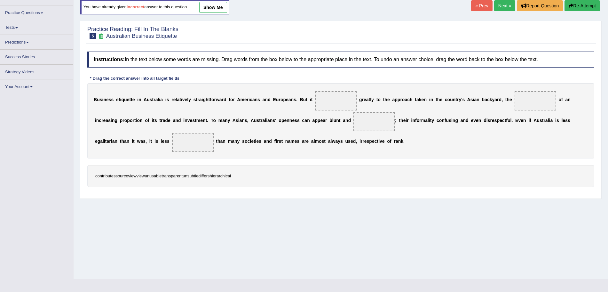
scroll to position [42, 0]
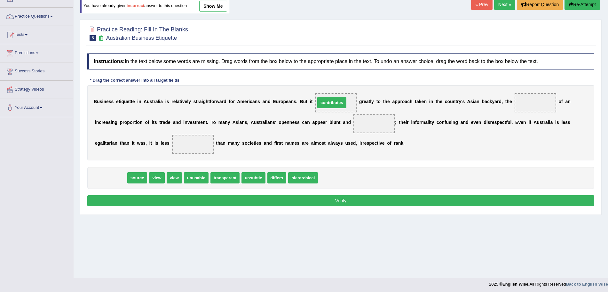
drag, startPoint x: 120, startPoint y: 178, endPoint x: 342, endPoint y: 103, distance: 233.9
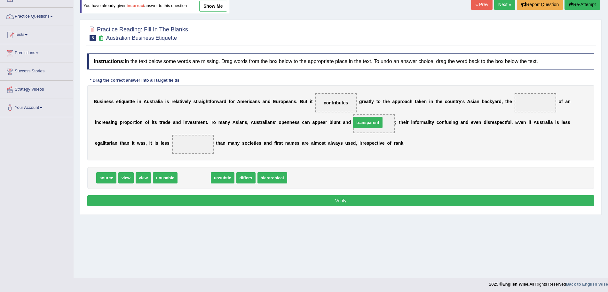
drag, startPoint x: 196, startPoint y: 176, endPoint x: 369, endPoint y: 121, distance: 182.0
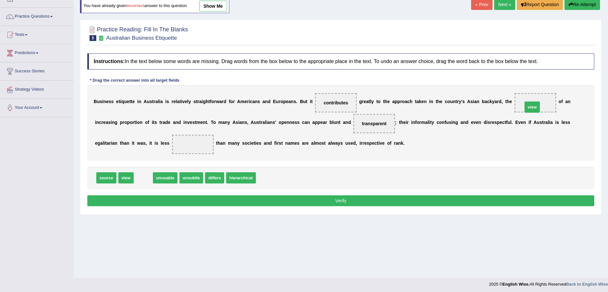
drag, startPoint x: 143, startPoint y: 177, endPoint x: 539, endPoint y: 107, distance: 402.6
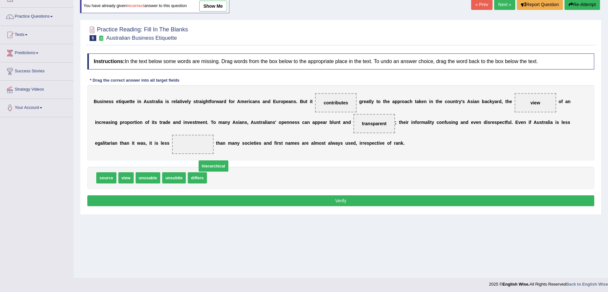
drag, startPoint x: 226, startPoint y: 178, endPoint x: 219, endPoint y: 172, distance: 9.6
drag, startPoint x: 171, startPoint y: 179, endPoint x: 180, endPoint y: 144, distance: 35.6
click at [218, 199] on button "Verify" at bounding box center [340, 200] width 507 height 11
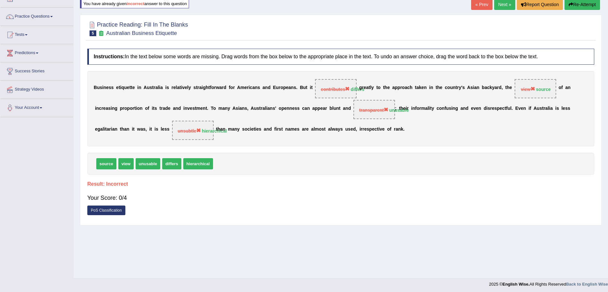
click at [501, 3] on link "Next »" at bounding box center [504, 4] width 21 height 11
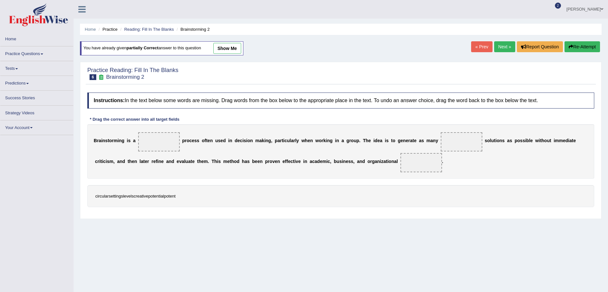
scroll to position [29, 0]
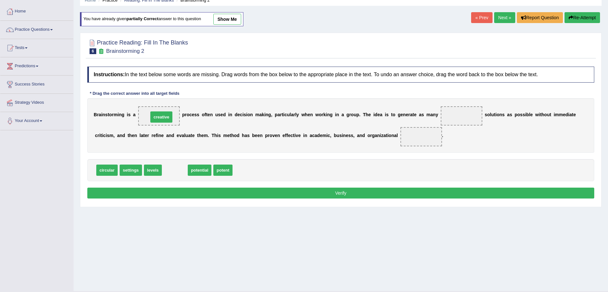
drag, startPoint x: 181, startPoint y: 166, endPoint x: 168, endPoint y: 113, distance: 55.4
drag, startPoint x: 180, startPoint y: 170, endPoint x: 469, endPoint y: 114, distance: 294.3
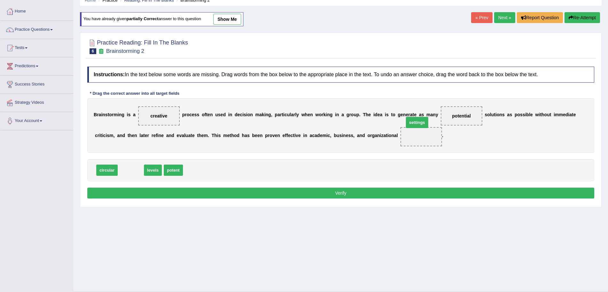
drag, startPoint x: 130, startPoint y: 172, endPoint x: 414, endPoint y: 139, distance: 286.1
click at [346, 193] on button "Verify" at bounding box center [340, 192] width 507 height 11
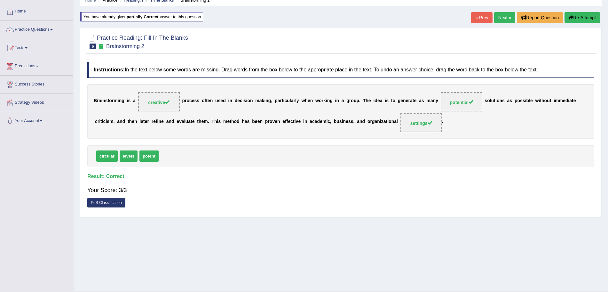
click at [499, 16] on link "Next »" at bounding box center [504, 17] width 21 height 11
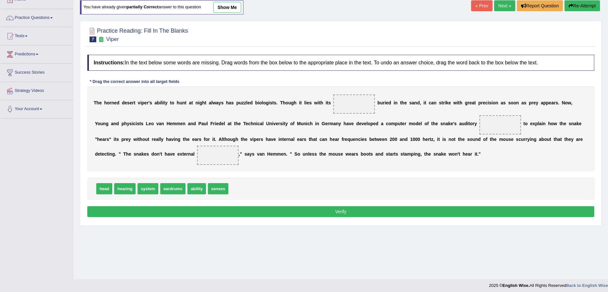
scroll to position [42, 0]
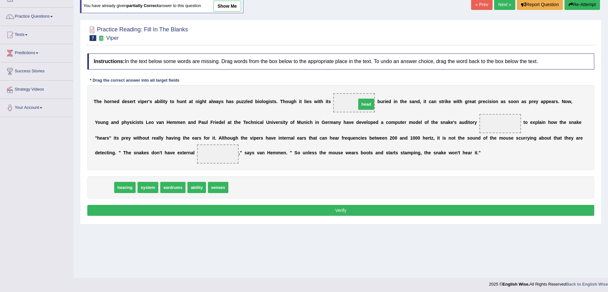
drag, startPoint x: 105, startPoint y: 189, endPoint x: 367, endPoint y: 106, distance: 274.7
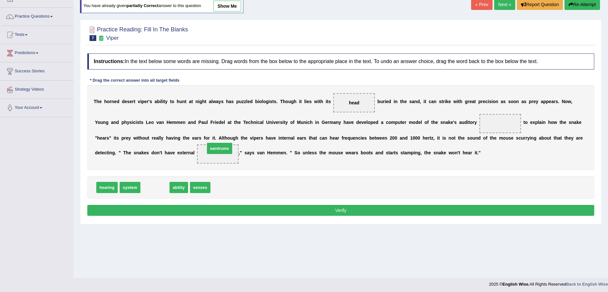
drag, startPoint x: 161, startPoint y: 189, endPoint x: 225, endPoint y: 150, distance: 75.3
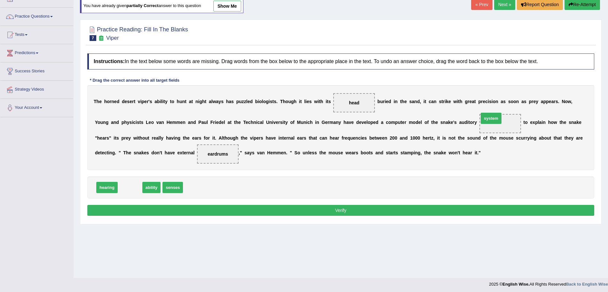
drag, startPoint x: 138, startPoint y: 187, endPoint x: 499, endPoint y: 119, distance: 367.3
click at [314, 211] on button "Verify" at bounding box center [340, 210] width 507 height 11
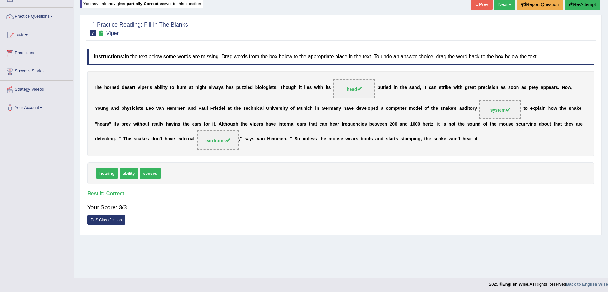
click at [501, 5] on link "Next »" at bounding box center [504, 4] width 21 height 11
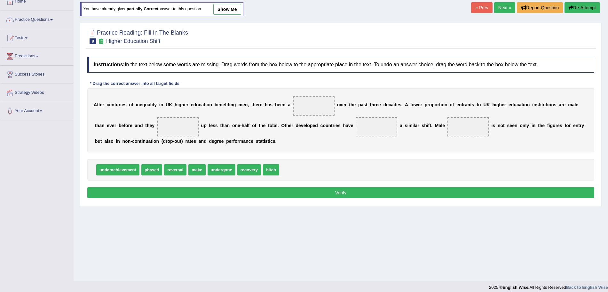
scroll to position [40, 0]
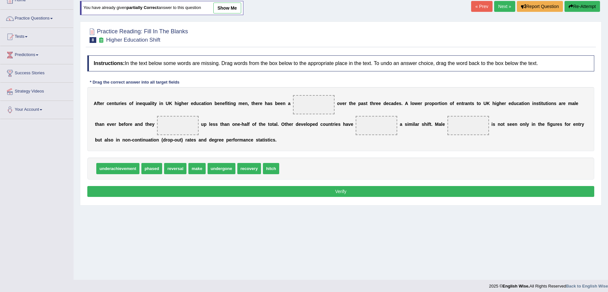
click at [249, 168] on span "recovery" at bounding box center [249, 168] width 24 height 11
drag, startPoint x: 249, startPoint y: 169, endPoint x: 316, endPoint y: 99, distance: 96.3
drag, startPoint x: 178, startPoint y: 168, endPoint x: 315, endPoint y: 104, distance: 151.2
drag, startPoint x: 173, startPoint y: 166, endPoint x: 180, endPoint y: 125, distance: 41.5
drag, startPoint x: 200, startPoint y: 166, endPoint x: 362, endPoint y: 123, distance: 168.1
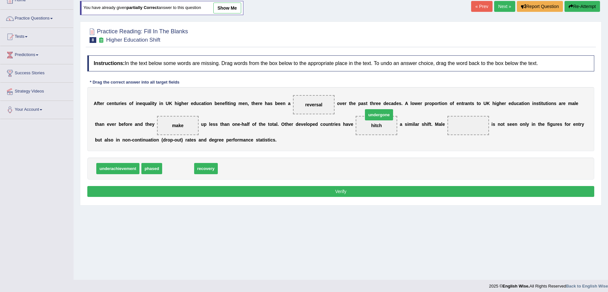
drag, startPoint x: 171, startPoint y: 170, endPoint x: 369, endPoint y: 124, distance: 203.2
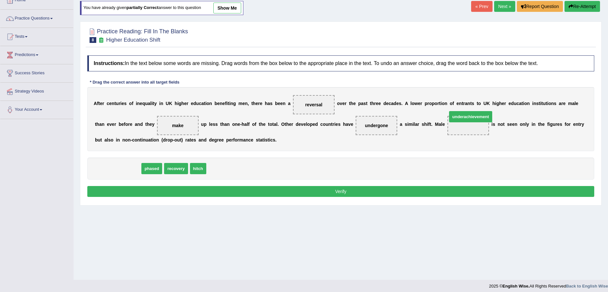
drag, startPoint x: 134, startPoint y: 168, endPoint x: 484, endPoint y: 121, distance: 353.9
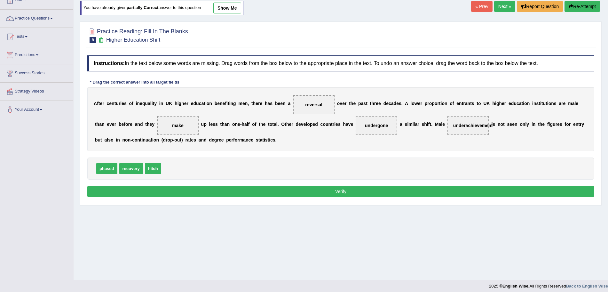
click at [393, 187] on button "Verify" at bounding box center [340, 191] width 507 height 11
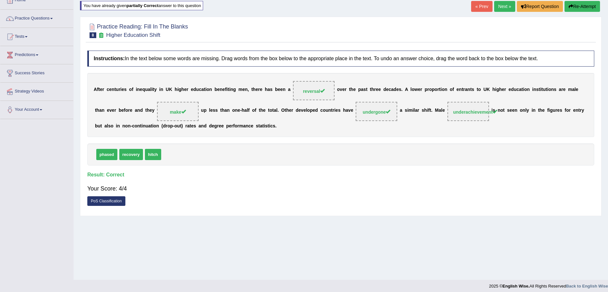
click at [497, 8] on link "Next »" at bounding box center [504, 6] width 21 height 11
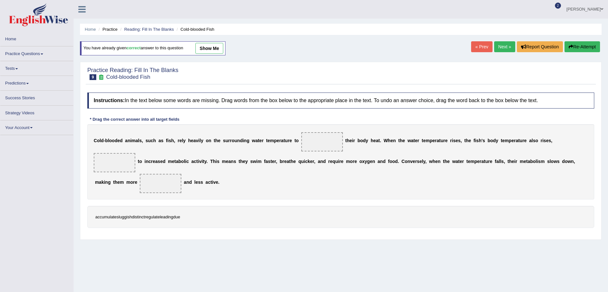
scroll to position [31, 0]
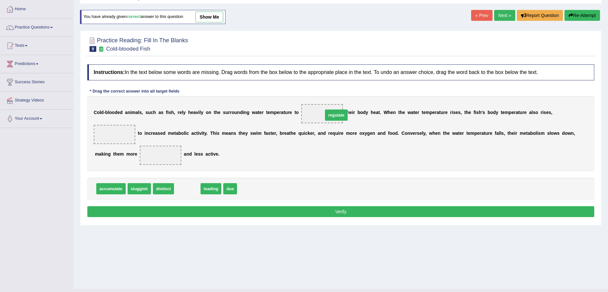
drag, startPoint x: 187, startPoint y: 185, endPoint x: 332, endPoint y: 114, distance: 161.6
drag, startPoint x: 188, startPoint y: 187, endPoint x: 123, endPoint y: 125, distance: 89.3
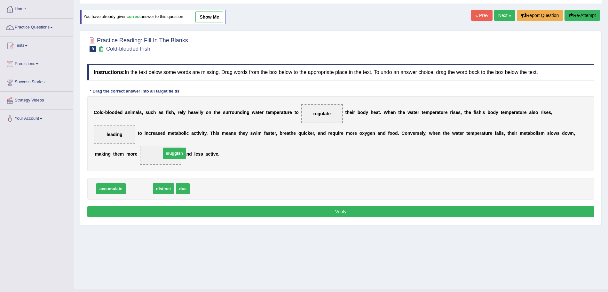
drag, startPoint x: 141, startPoint y: 185, endPoint x: 176, endPoint y: 150, distance: 50.0
click at [227, 207] on button "Verify" at bounding box center [340, 211] width 507 height 11
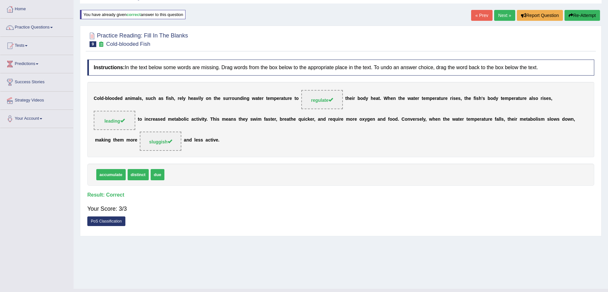
click at [501, 14] on link "Next »" at bounding box center [504, 15] width 21 height 11
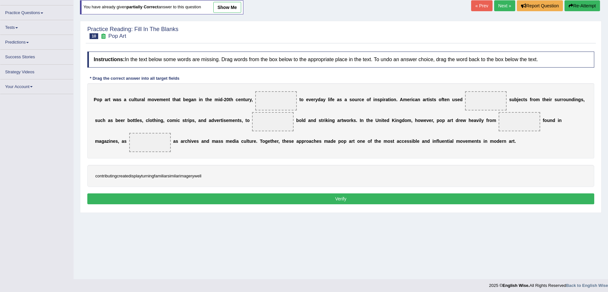
scroll to position [42, 0]
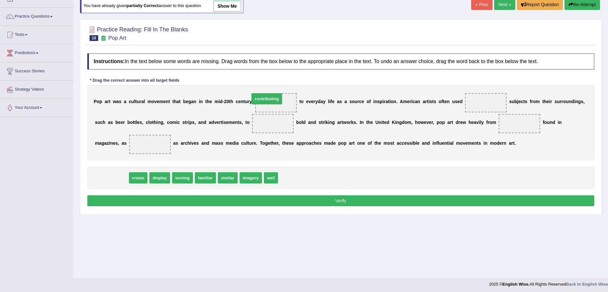
drag, startPoint x: 119, startPoint y: 176, endPoint x: 273, endPoint y: 97, distance: 173.6
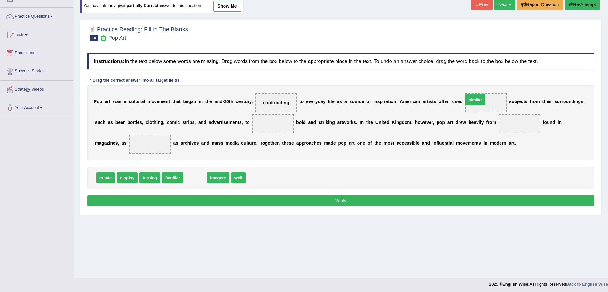
drag, startPoint x: 196, startPoint y: 176, endPoint x: 477, endPoint y: 99, distance: 290.8
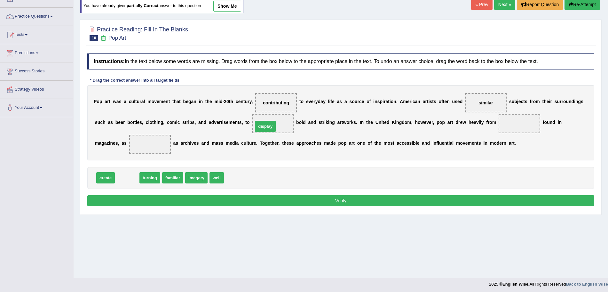
drag, startPoint x: 133, startPoint y: 178, endPoint x: 271, endPoint y: 127, distance: 147.4
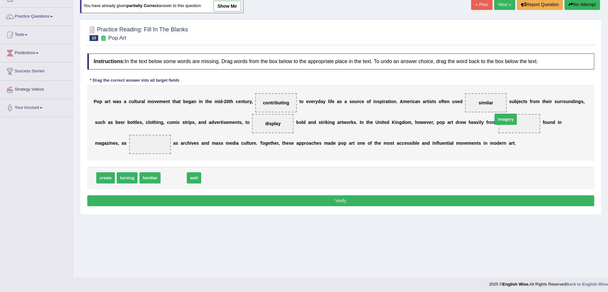
drag, startPoint x: 174, startPoint y: 180, endPoint x: 509, endPoint y: 124, distance: 339.6
drag, startPoint x: 173, startPoint y: 176, endPoint x: 158, endPoint y: 140, distance: 39.8
click at [219, 201] on button "Verify" at bounding box center [340, 200] width 507 height 11
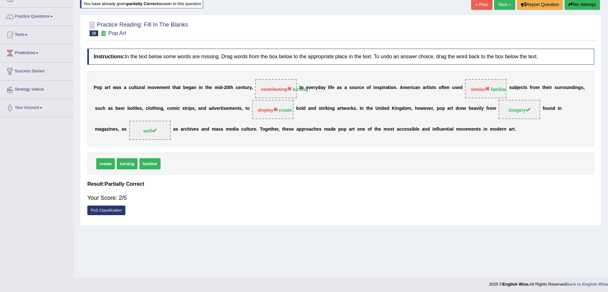
click at [503, 2] on link "Next »" at bounding box center [504, 4] width 21 height 11
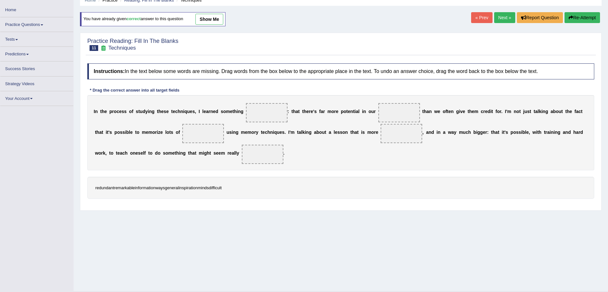
scroll to position [29, 0]
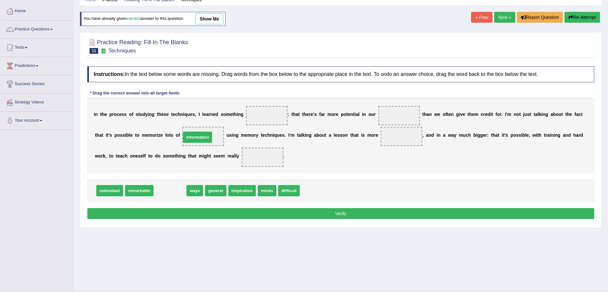
drag, startPoint x: 173, startPoint y: 191, endPoint x: 201, endPoint y: 138, distance: 60.1
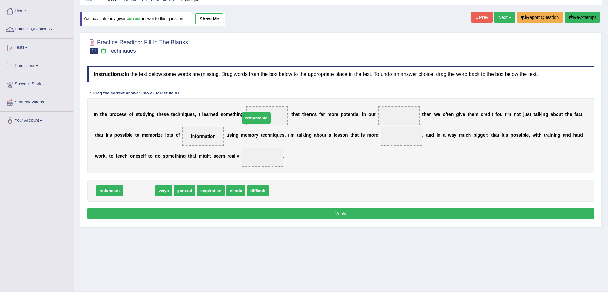
drag, startPoint x: 145, startPoint y: 190, endPoint x: 267, endPoint y: 119, distance: 141.4
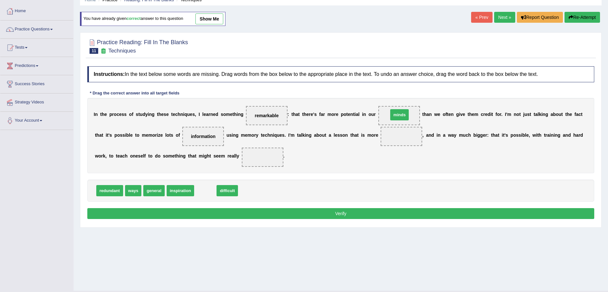
drag, startPoint x: 208, startPoint y: 191, endPoint x: 398, endPoint y: 117, distance: 203.7
drag, startPoint x: 203, startPoint y: 191, endPoint x: 381, endPoint y: 136, distance: 185.7
drag, startPoint x: 155, startPoint y: 194, endPoint x: 273, endPoint y: 160, distance: 123.0
drag, startPoint x: 253, startPoint y: 159, endPoint x: 400, endPoint y: 134, distance: 149.1
click at [400, 134] on div "I n t h e p r o c e s s o f s t u d y i n g t h e s e t e c h n i q u e s , I l…" at bounding box center [340, 135] width 507 height 75
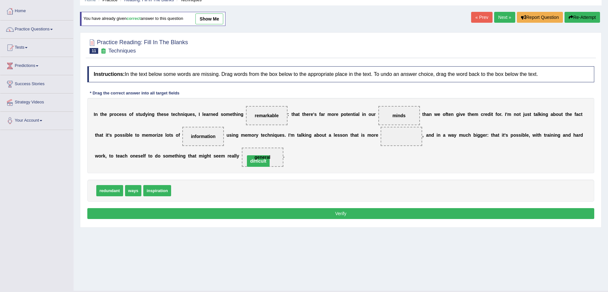
drag, startPoint x: 400, startPoint y: 134, endPoint x: 257, endPoint y: 159, distance: 145.3
drag, startPoint x: 183, startPoint y: 189, endPoint x: 394, endPoint y: 134, distance: 218.2
click at [347, 214] on button "Verify" at bounding box center [340, 213] width 507 height 11
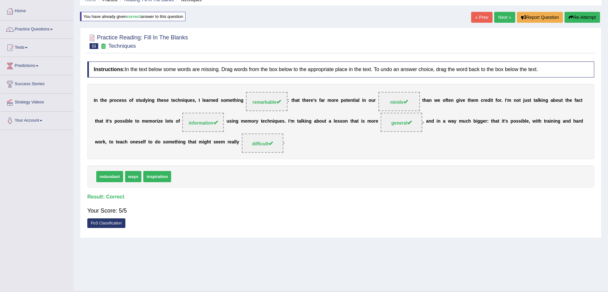
click at [503, 18] on link "Next »" at bounding box center [504, 17] width 21 height 11
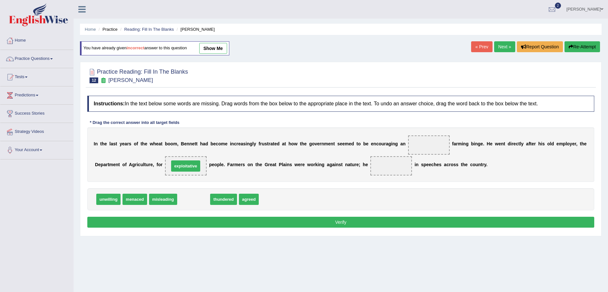
drag, startPoint x: 197, startPoint y: 204, endPoint x: 188, endPoint y: 170, distance: 34.3
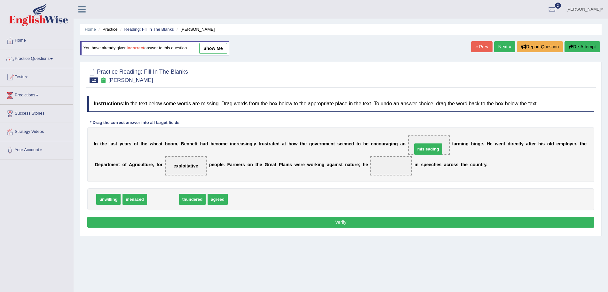
drag, startPoint x: 165, startPoint y: 199, endPoint x: 430, endPoint y: 149, distance: 269.5
drag, startPoint x: 158, startPoint y: 202, endPoint x: 386, endPoint y: 170, distance: 230.1
click at [336, 220] on button "Verify" at bounding box center [340, 221] width 507 height 11
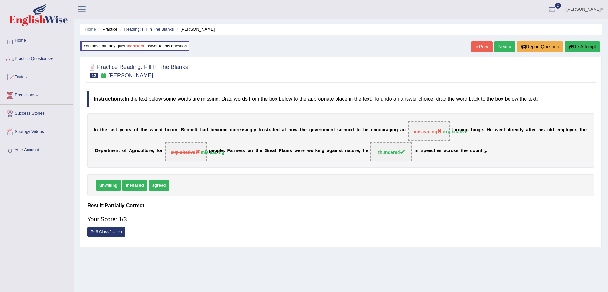
click at [497, 44] on link "Next »" at bounding box center [504, 46] width 21 height 11
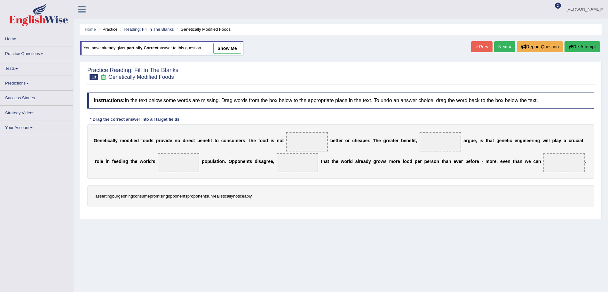
scroll to position [29, 0]
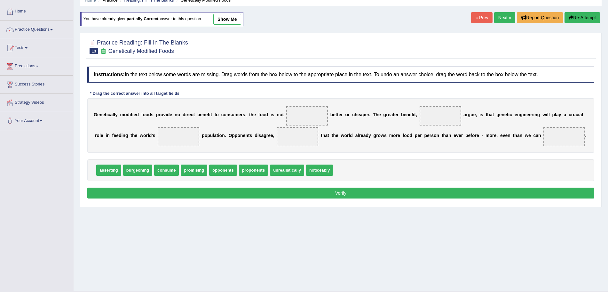
click at [608, 122] on html "Toggle navigation Home Practice Questions Speaking Practice Read Aloud Repeat S…" at bounding box center [304, 117] width 608 height 292
drag, startPoint x: 167, startPoint y: 169, endPoint x: 564, endPoint y: 139, distance: 397.8
drag, startPoint x: 233, startPoint y: 171, endPoint x: 441, endPoint y: 117, distance: 215.4
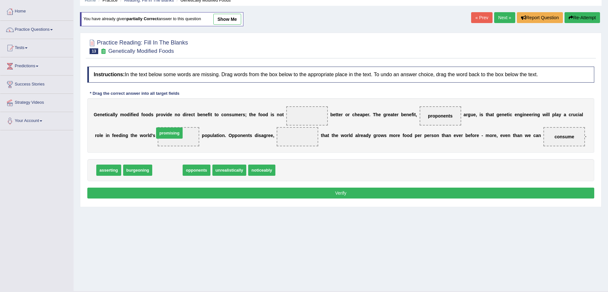
drag, startPoint x: 170, startPoint y: 172, endPoint x: 172, endPoint y: 134, distance: 38.1
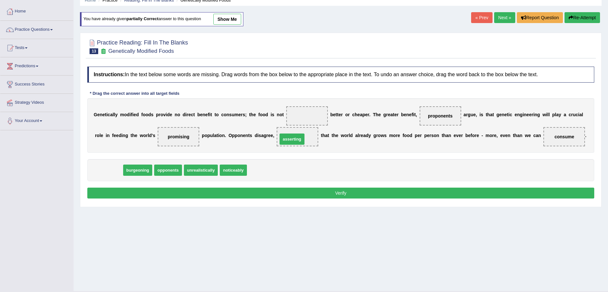
drag, startPoint x: 108, startPoint y: 172, endPoint x: 290, endPoint y: 141, distance: 185.2
drag, startPoint x: 109, startPoint y: 169, endPoint x: 184, endPoint y: 135, distance: 83.0
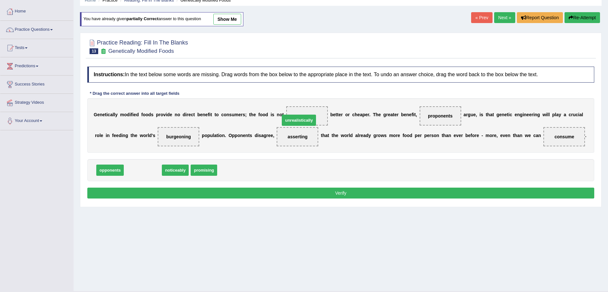
drag, startPoint x: 145, startPoint y: 171, endPoint x: 301, endPoint y: 121, distance: 163.8
click at [302, 190] on button "Verify" at bounding box center [340, 192] width 507 height 11
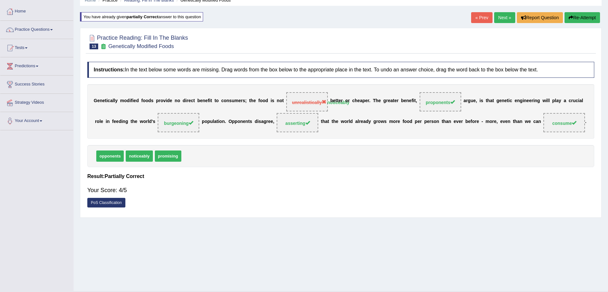
click at [497, 15] on link "Next »" at bounding box center [504, 17] width 21 height 11
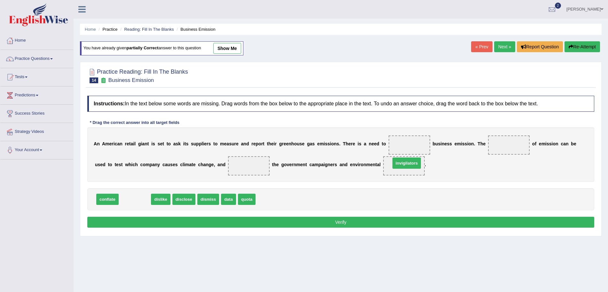
drag, startPoint x: 130, startPoint y: 199, endPoint x: 402, endPoint y: 162, distance: 274.5
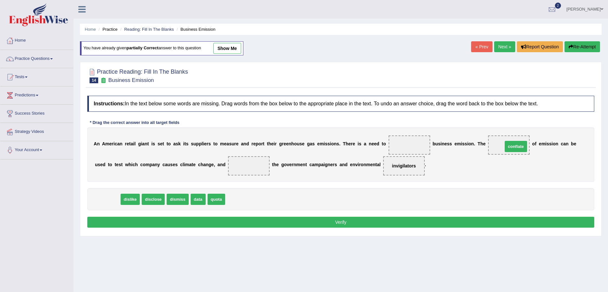
drag, startPoint x: 115, startPoint y: 201, endPoint x: 521, endPoint y: 149, distance: 409.3
drag, startPoint x: 190, startPoint y: 199, endPoint x: 267, endPoint y: 170, distance: 82.8
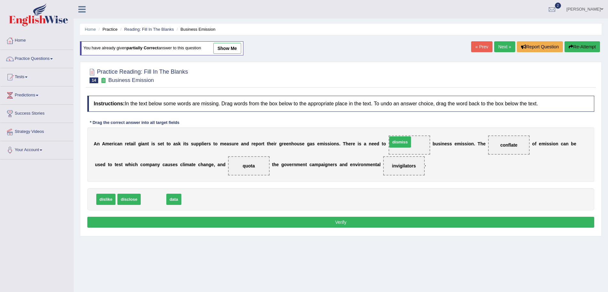
drag, startPoint x: 155, startPoint y: 201, endPoint x: 401, endPoint y: 146, distance: 252.6
click button "Verify"
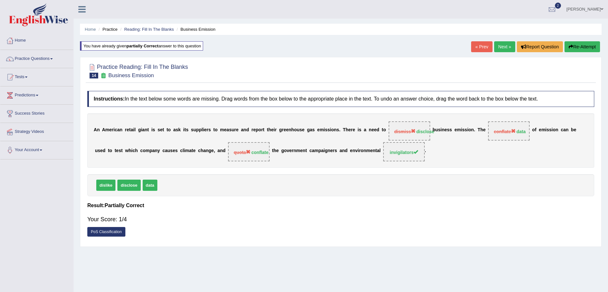
click link "Next »"
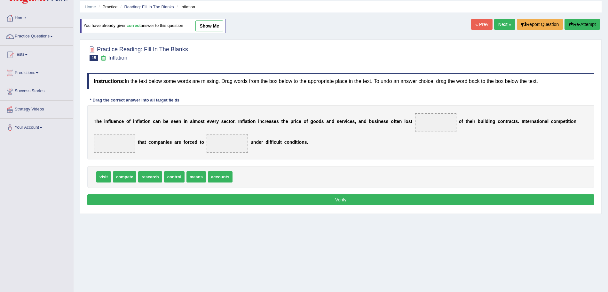
scroll to position [24, 0]
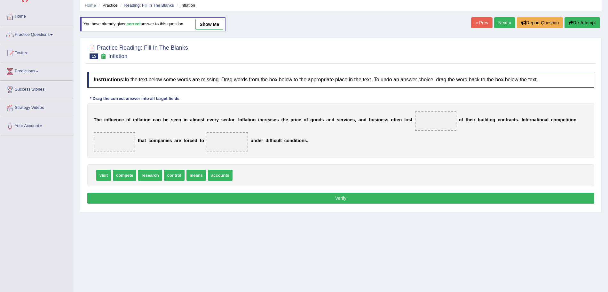
drag, startPoint x: 613, startPoint y: 100, endPoint x: 613, endPoint y: 120, distance: 19.8
click at [607, 120] on html "Toggle navigation Home Practice Questions Speaking Practice Read Aloud Repeat S…" at bounding box center [304, 122] width 608 height 292
drag, startPoint x: 131, startPoint y: 173, endPoint x: 238, endPoint y: 144, distance: 110.7
drag, startPoint x: 170, startPoint y: 176, endPoint x: 113, endPoint y: 140, distance: 67.8
drag, startPoint x: 151, startPoint y: 175, endPoint x: 425, endPoint y: 122, distance: 279.5
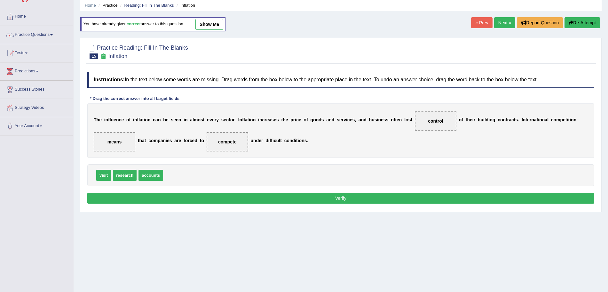
click at [374, 200] on button "Verify" at bounding box center [340, 197] width 507 height 11
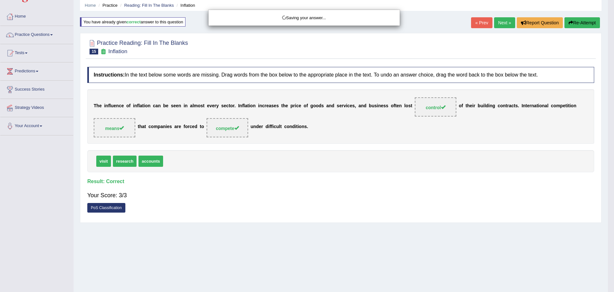
click at [503, 23] on div "Saving your answer..." at bounding box center [307, 146] width 614 height 292
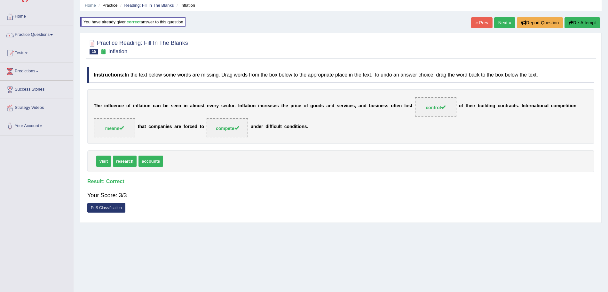
click at [503, 23] on link "Next »" at bounding box center [504, 22] width 21 height 11
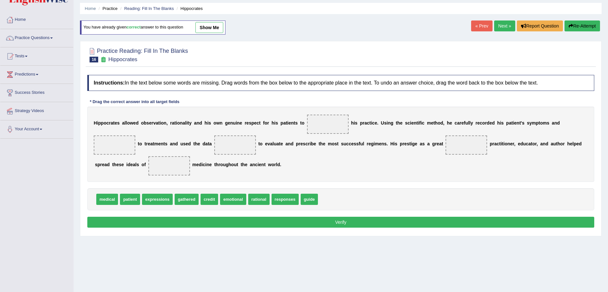
scroll to position [22, 0]
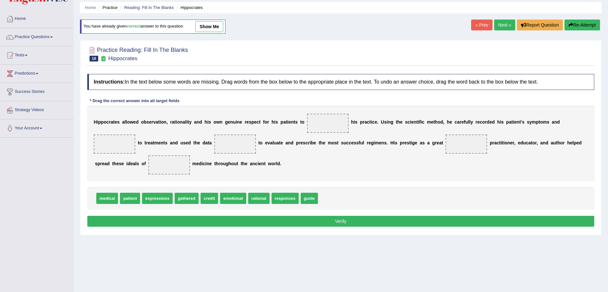
drag, startPoint x: 613, startPoint y: 87, endPoint x: 613, endPoint y: 105, distance: 18.9
click at [607, 105] on html "Toggle navigation Home Practice Questions Speaking Practice Read Aloud Repeat S…" at bounding box center [304, 124] width 608 height 292
click at [47, 38] on link "Practice Questions" at bounding box center [36, 36] width 73 height 16
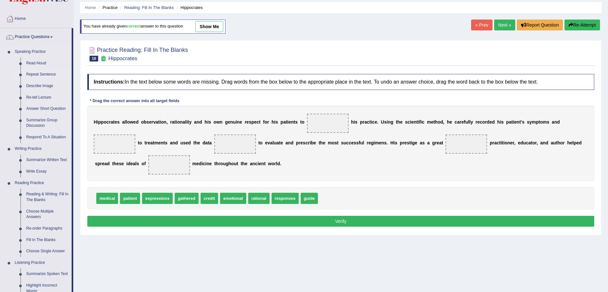
click at [44, 74] on link "Repeat Sentence" at bounding box center [47, 75] width 48 height 12
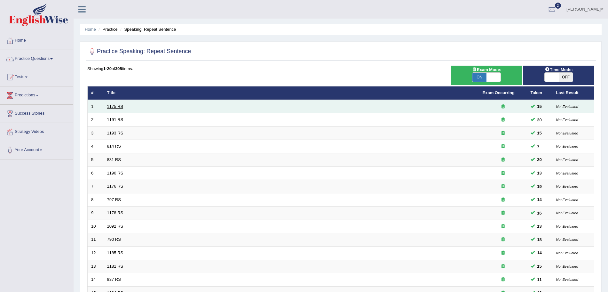
click at [122, 107] on link "1175 RS" at bounding box center [115, 106] width 16 height 5
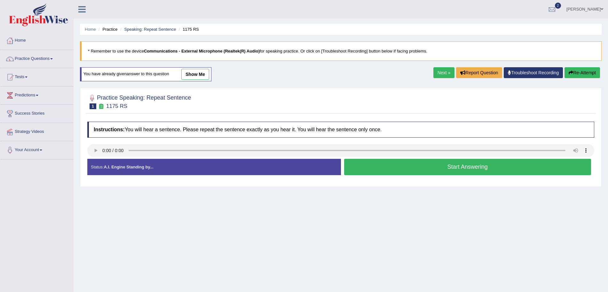
click at [372, 165] on button "Start Answering" at bounding box center [467, 167] width 247 height 16
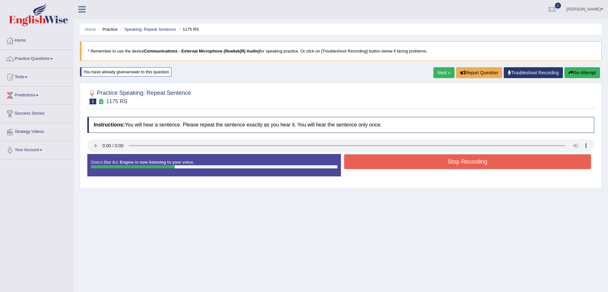
click at [412, 165] on button "Stop Recording" at bounding box center [467, 161] width 247 height 15
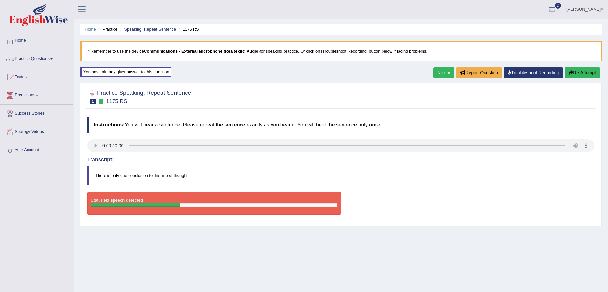
click at [436, 74] on link "Next »" at bounding box center [443, 72] width 21 height 11
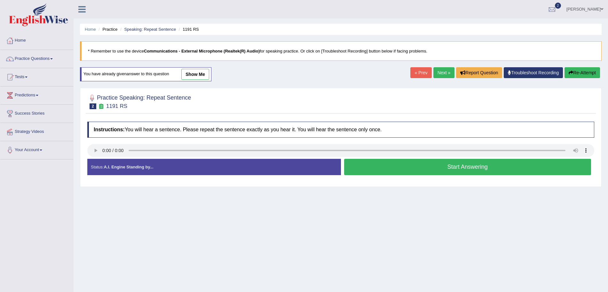
click at [440, 70] on link "Next »" at bounding box center [443, 72] width 21 height 11
click at [440, 72] on link "Next »" at bounding box center [443, 72] width 21 height 11
click at [440, 69] on link "Next »" at bounding box center [443, 72] width 21 height 11
click at [436, 73] on link "Next »" at bounding box center [443, 72] width 21 height 11
click at [443, 72] on link "Next »" at bounding box center [443, 72] width 21 height 11
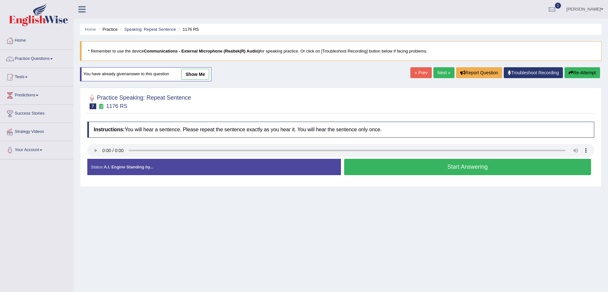
click at [444, 74] on link "Next »" at bounding box center [443, 72] width 21 height 11
click at [444, 70] on link "Next »" at bounding box center [443, 72] width 21 height 11
click at [438, 75] on link "Next »" at bounding box center [443, 72] width 21 height 11
click at [435, 75] on link "Next »" at bounding box center [443, 72] width 21 height 11
click at [433, 75] on link "Next »" at bounding box center [443, 72] width 21 height 11
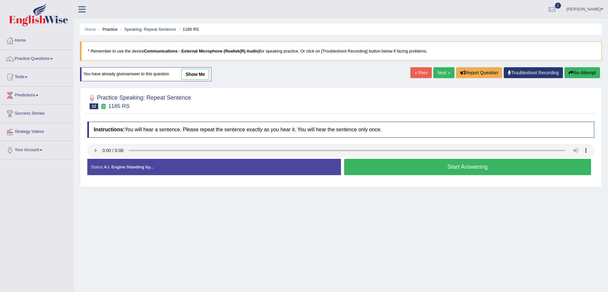
click at [441, 71] on link "Next »" at bounding box center [443, 72] width 21 height 11
click at [433, 77] on link "Next »" at bounding box center [443, 72] width 21 height 11
click at [434, 75] on link "Next »" at bounding box center [443, 72] width 21 height 11
click at [41, 52] on link "Practice Questions" at bounding box center [36, 58] width 73 height 16
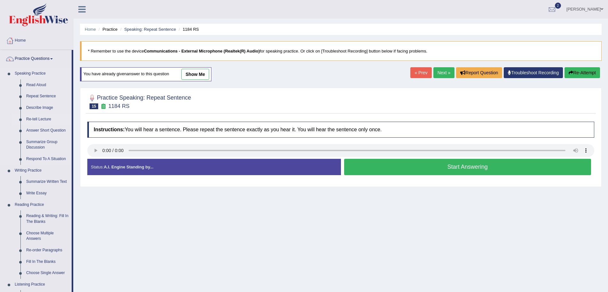
click at [42, 122] on link "Re-tell Lecture" at bounding box center [47, 119] width 48 height 12
